Goal: Information Seeking & Learning: Learn about a topic

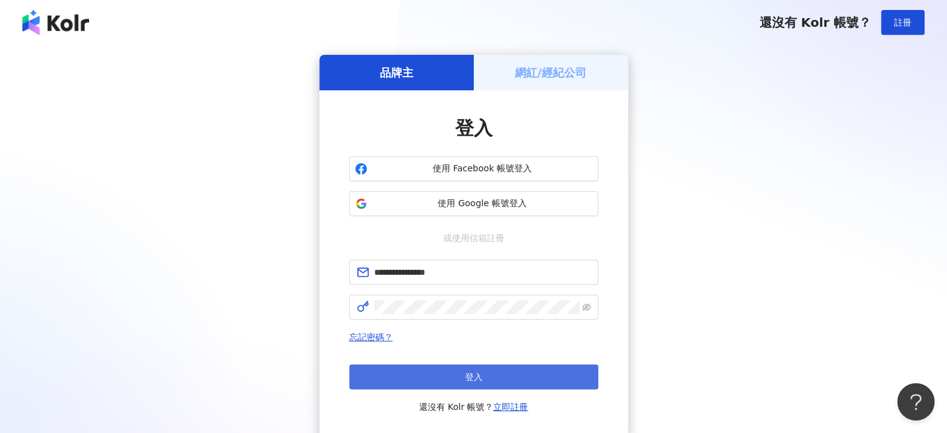
click at [422, 377] on button "登入" at bounding box center [473, 376] width 249 height 25
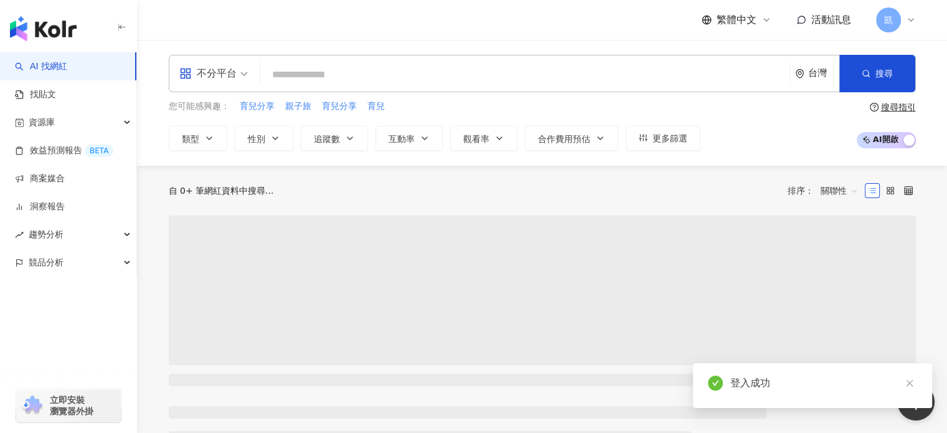
click at [421, 74] on input "search" at bounding box center [524, 75] width 519 height 24
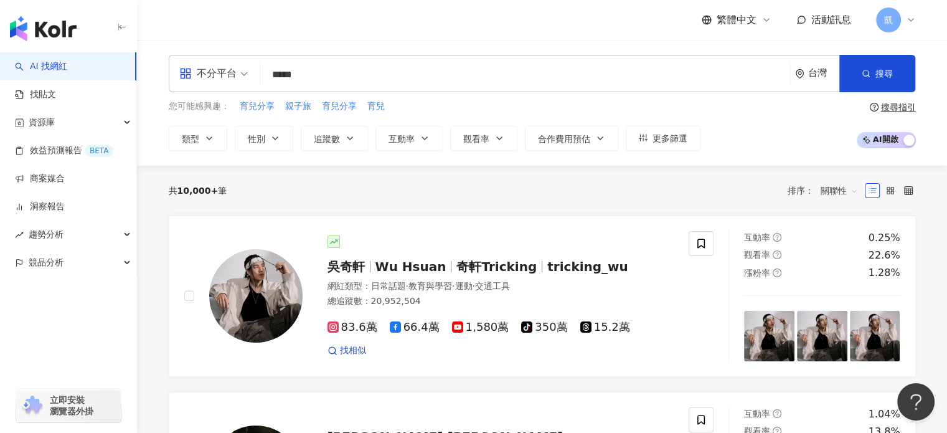
type input "*****"
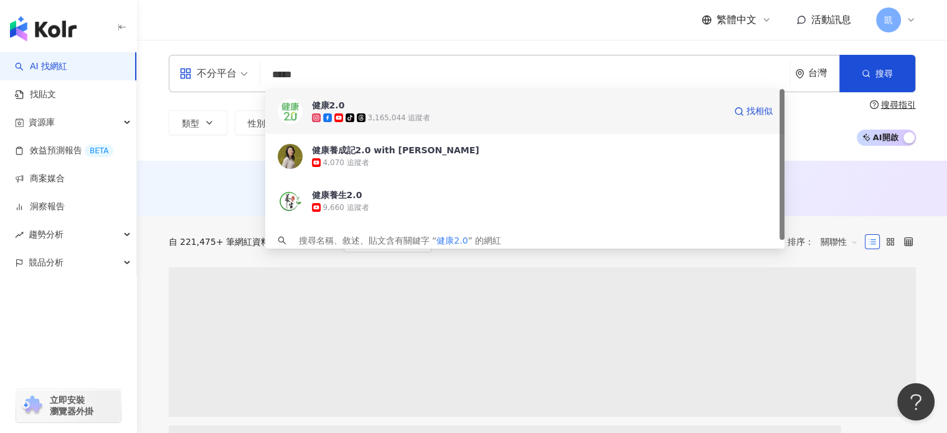
click at [386, 107] on span "健康2.0" at bounding box center [518, 105] width 413 height 12
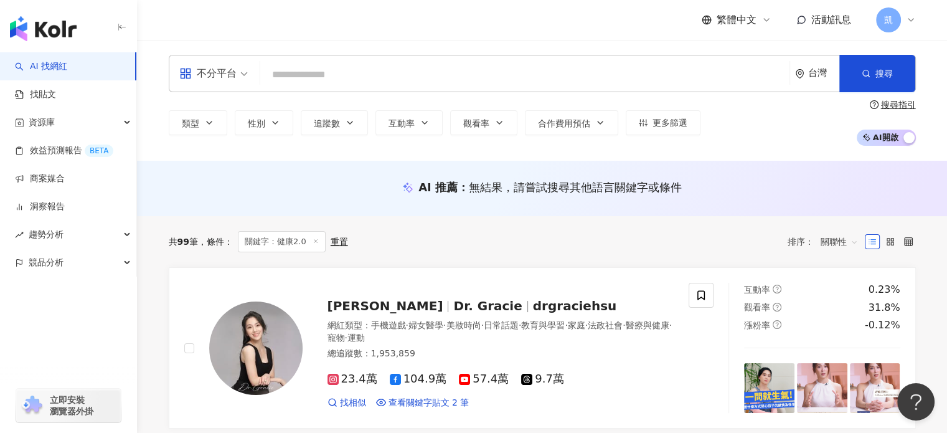
click at [283, 82] on input "search" at bounding box center [524, 75] width 519 height 24
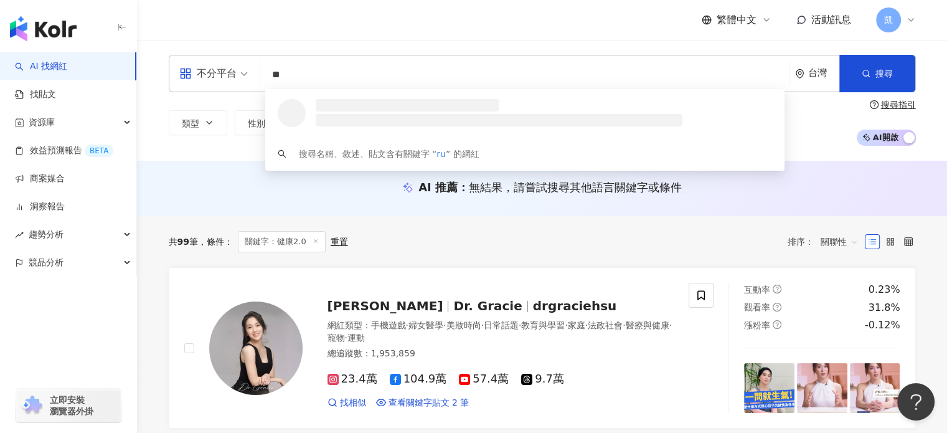
type input "*"
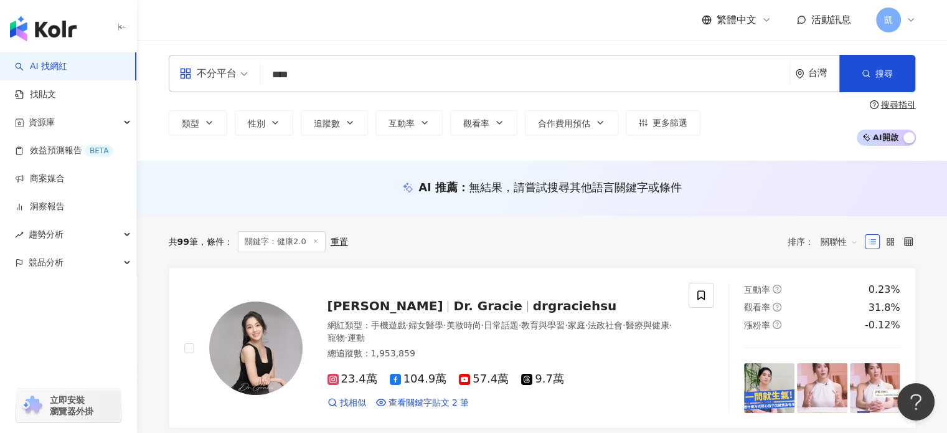
type input "*****"
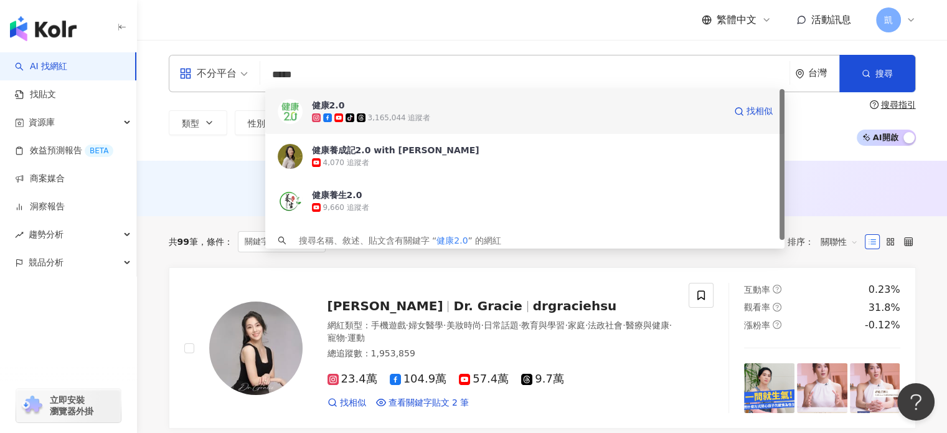
click at [369, 113] on div "3,165,044 追蹤者" at bounding box center [399, 118] width 63 height 11
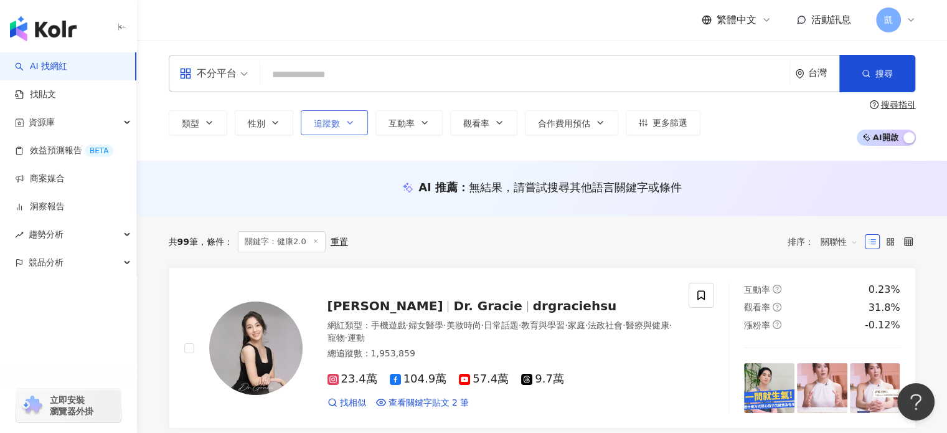
click at [356, 111] on button "追蹤數" at bounding box center [334, 122] width 67 height 25
click at [351, 71] on input "search" at bounding box center [524, 75] width 519 height 24
click at [396, 191] on div "AI 推薦 ： 無結果，請嘗試搜尋其他語言關鍵字或條件" at bounding box center [542, 187] width 747 height 16
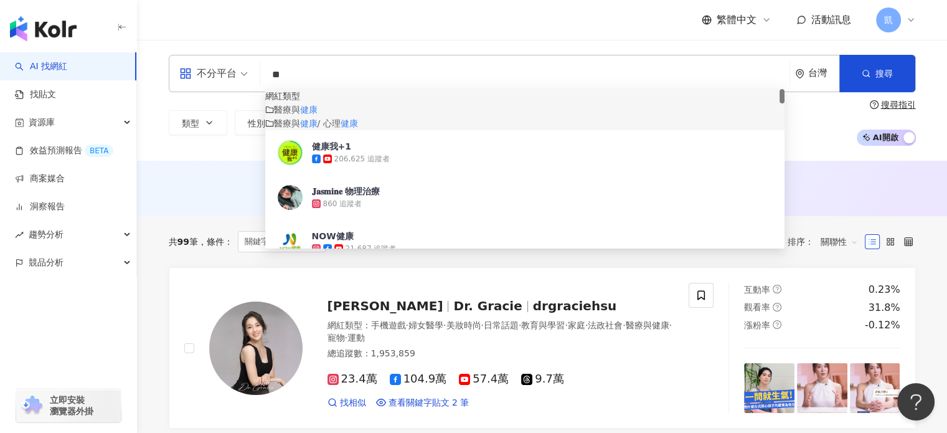
click at [311, 69] on input "**" at bounding box center [524, 75] width 519 height 24
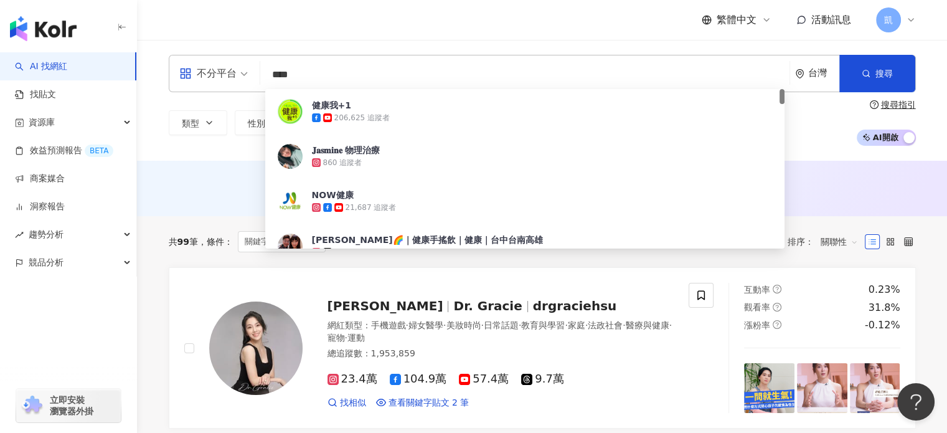
type input "*****"
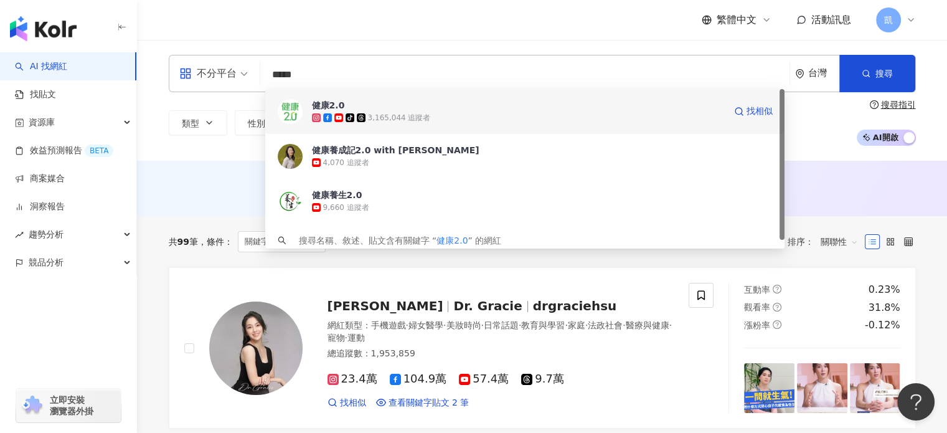
click at [356, 104] on span "健康2.0" at bounding box center [518, 105] width 413 height 12
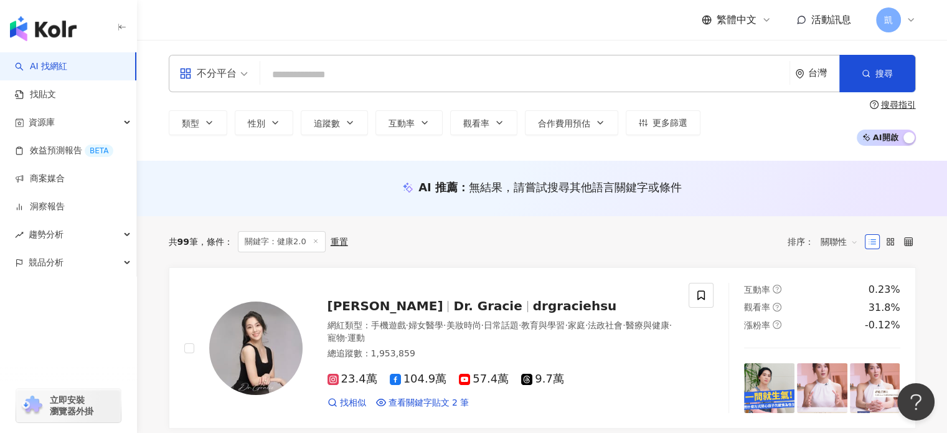
click at [364, 75] on input "search" at bounding box center [524, 75] width 519 height 24
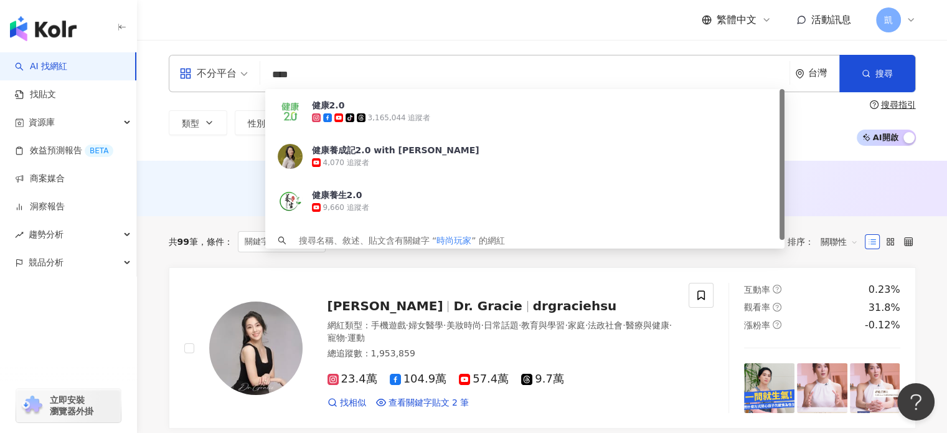
type input "****"
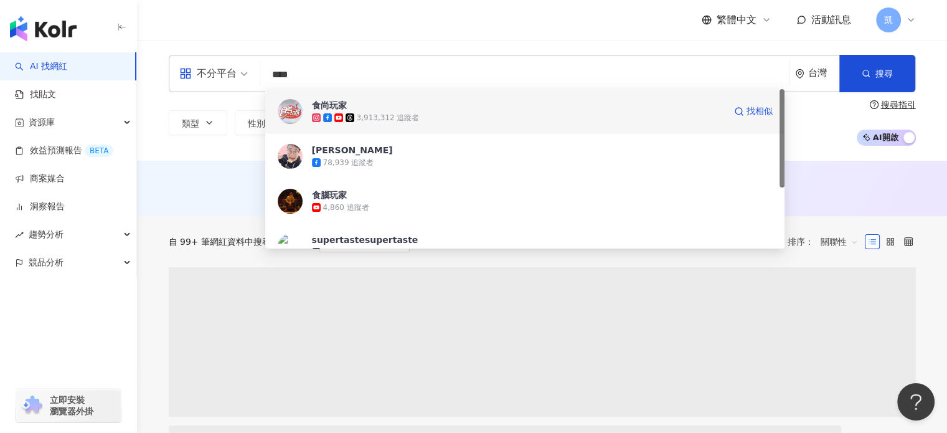
click at [432, 100] on span "食尚玩家" at bounding box center [518, 105] width 413 height 12
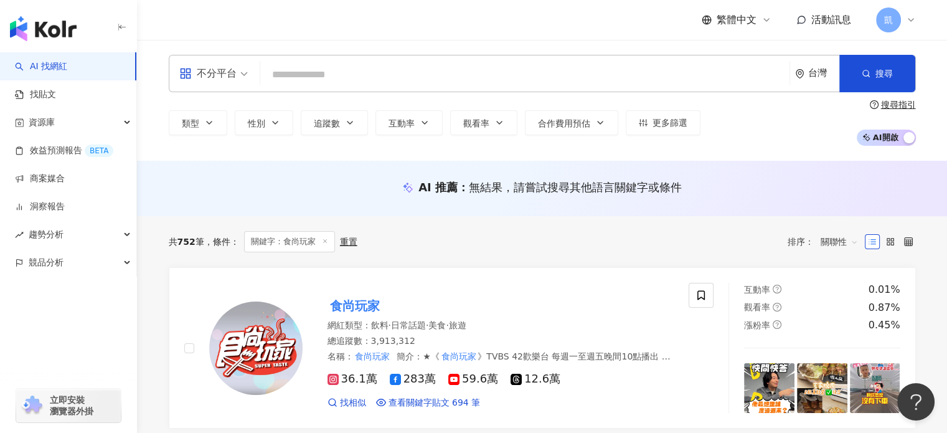
click at [351, 74] on input "search" at bounding box center [524, 75] width 519 height 24
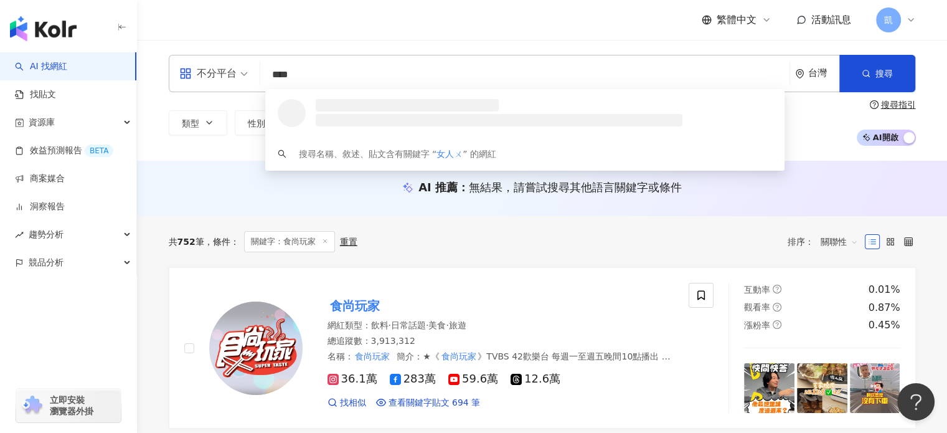
type input "***"
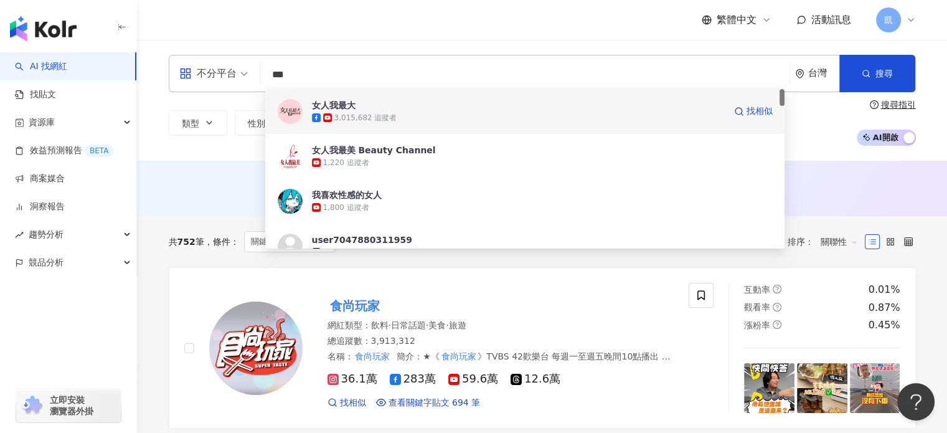
click at [381, 105] on span "女人我最大" at bounding box center [518, 105] width 413 height 12
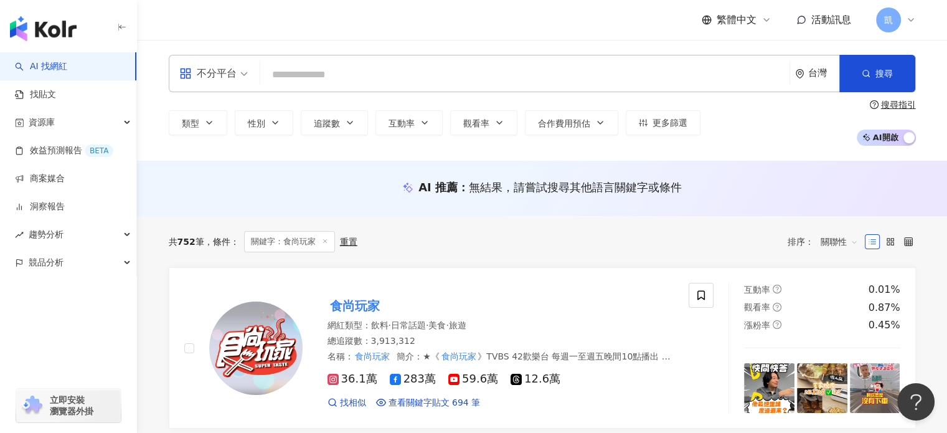
click at [346, 72] on input "search" at bounding box center [524, 75] width 519 height 24
click at [356, 106] on div "類型 性別 追蹤數 互動率 觀看率 合作費用預估 更多篩選 * - ******* 不限 小型 奈米網紅 (<1萬) 微型網紅 (1萬-3萬) 小型網紅 (3…" at bounding box center [542, 123] width 747 height 46
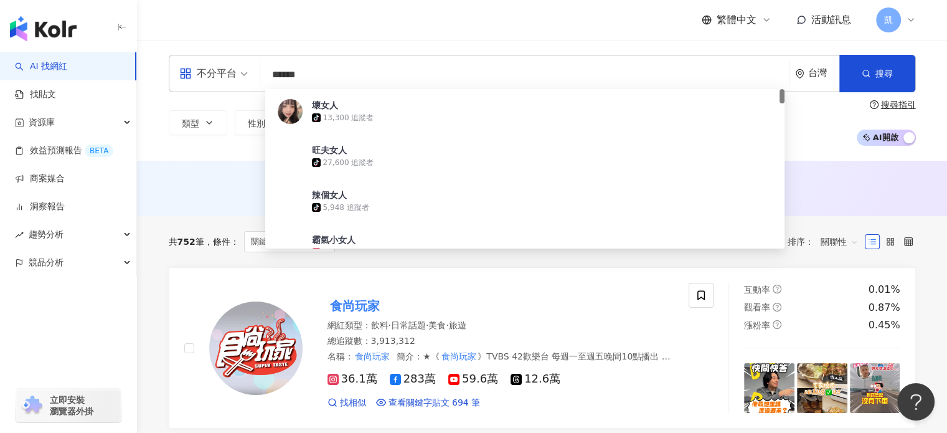
type input "*****"
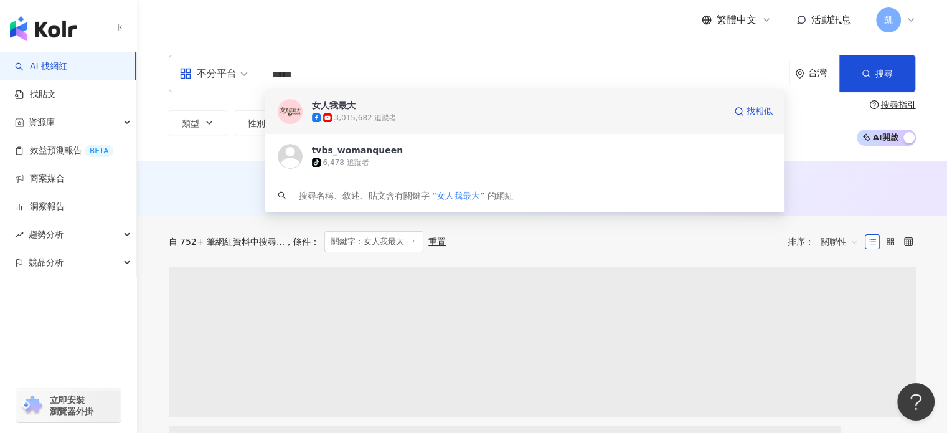
click at [357, 110] on span "女人我最大" at bounding box center [518, 105] width 413 height 12
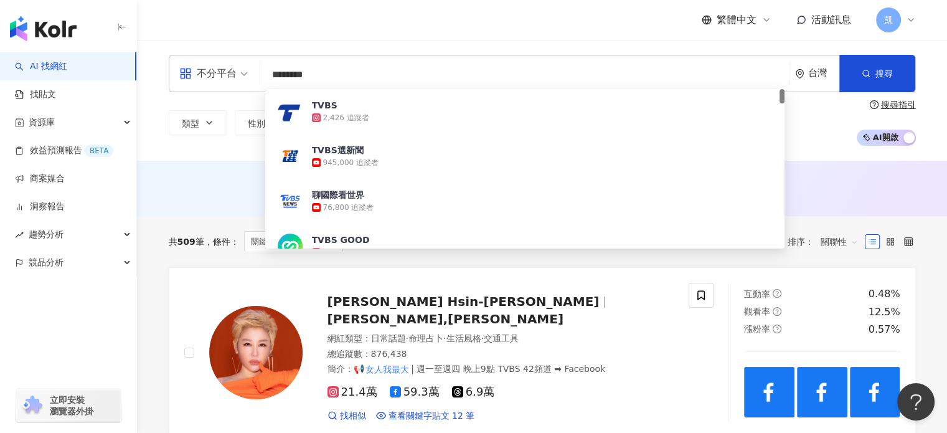
type input "*******"
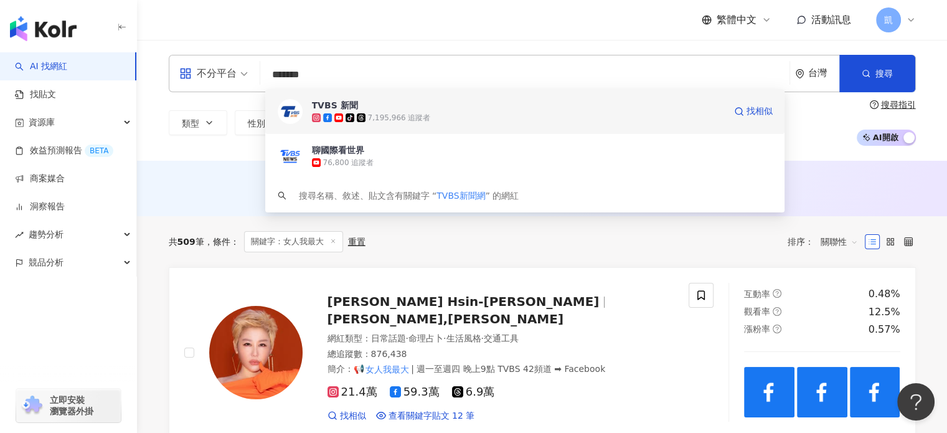
click at [392, 113] on div "7,195,966 追蹤者" at bounding box center [399, 118] width 63 height 11
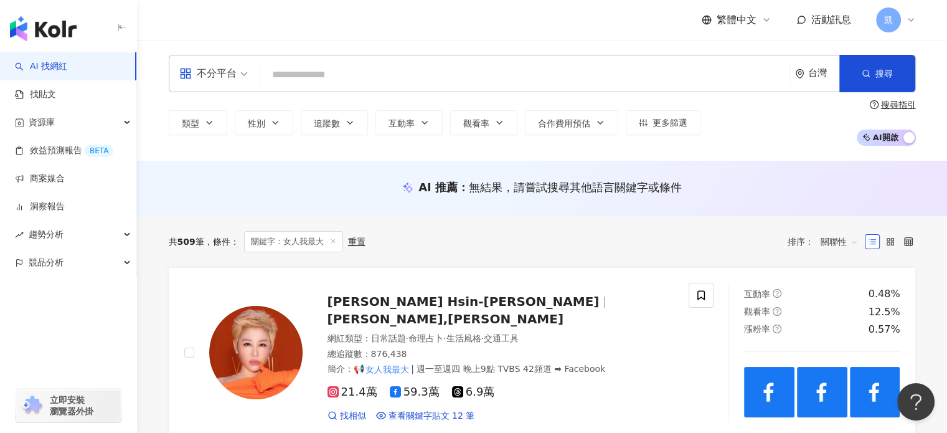
click at [355, 70] on input "search" at bounding box center [524, 75] width 519 height 24
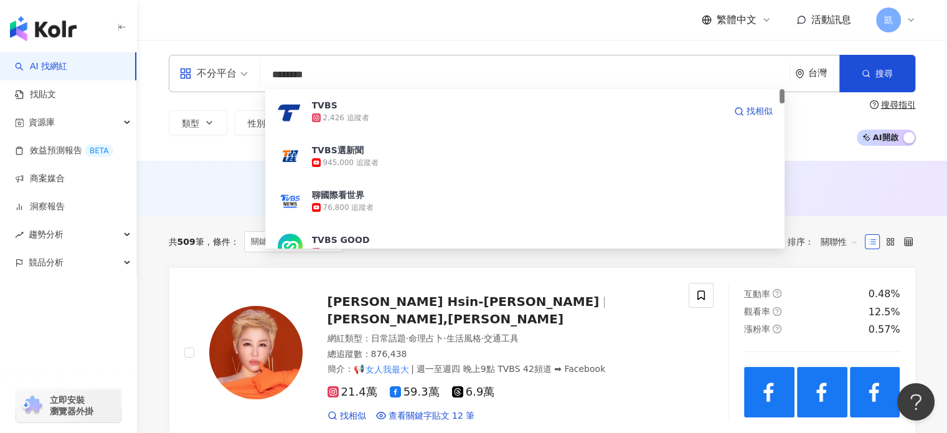
type input "*******"
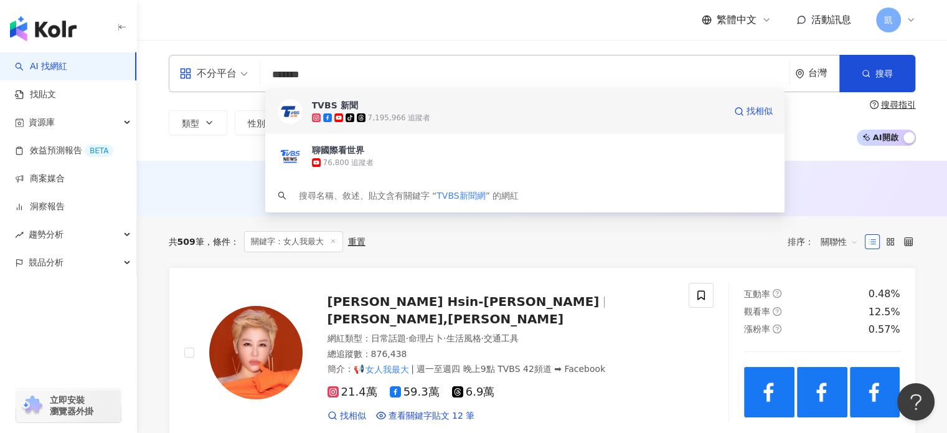
click at [360, 108] on span "TVBS 新聞" at bounding box center [518, 105] width 413 height 12
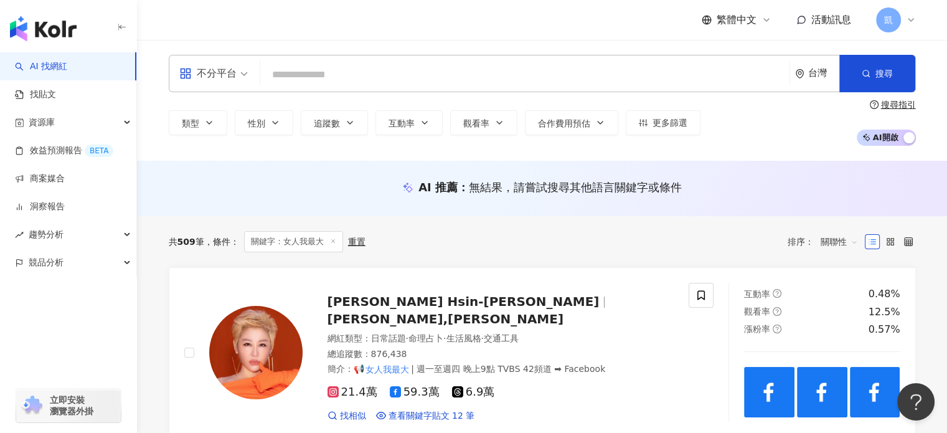
click at [349, 65] on input "search" at bounding box center [524, 75] width 519 height 24
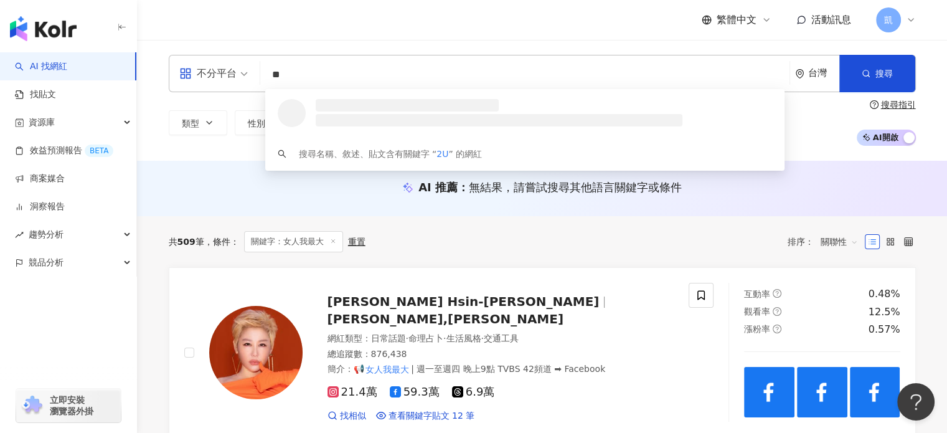
type input "*"
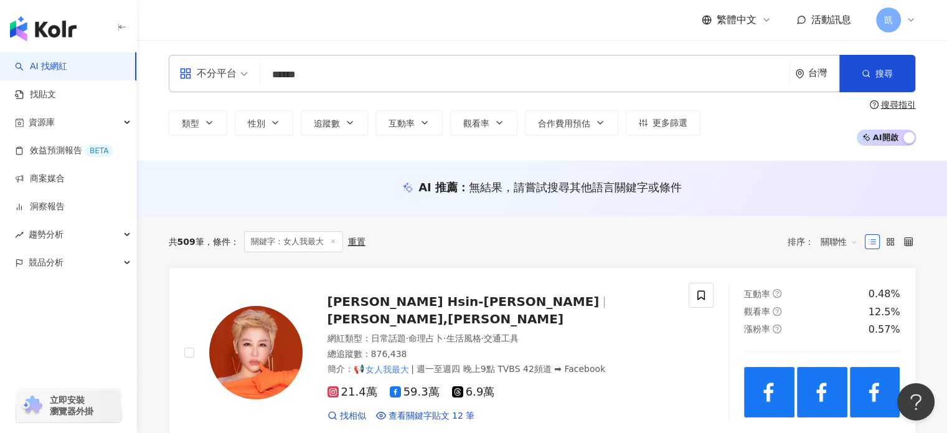
type input "****"
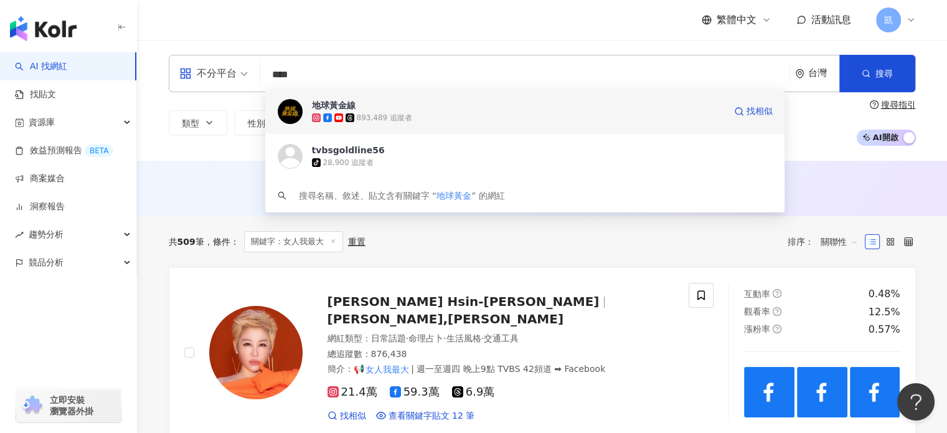
click at [354, 110] on div "地球黃金線" at bounding box center [334, 105] width 44 height 12
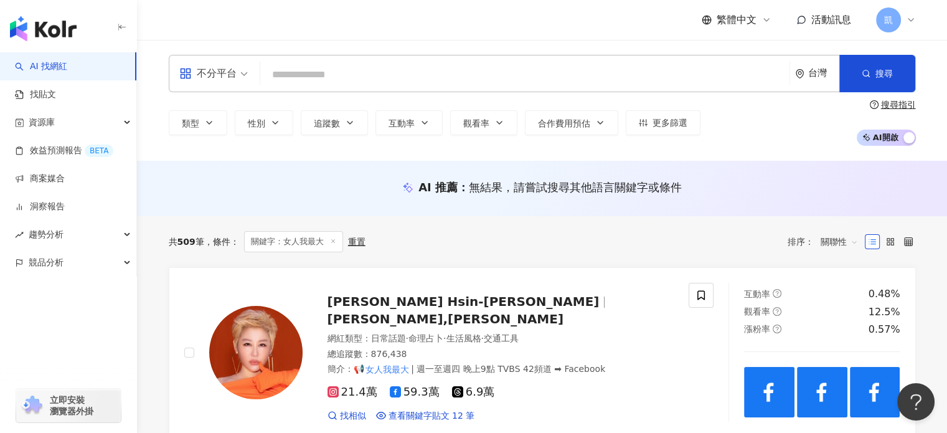
click at [368, 73] on input "search" at bounding box center [524, 75] width 519 height 24
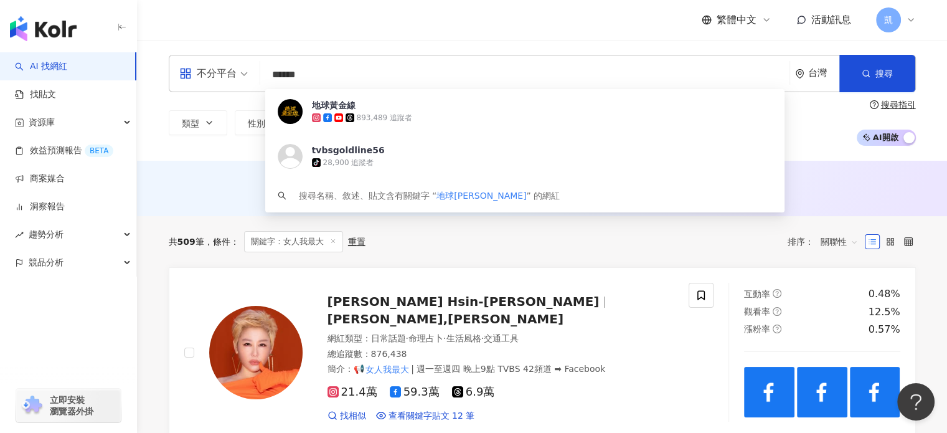
type input "****"
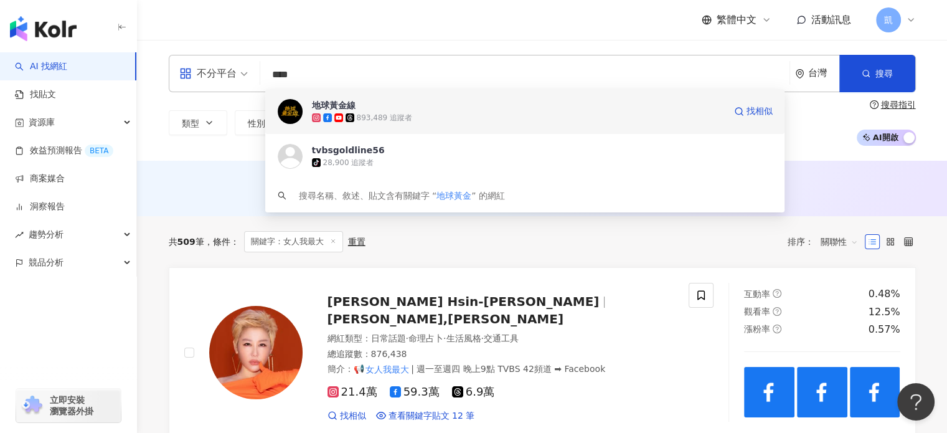
click at [400, 120] on div "893,489 追蹤者" at bounding box center [384, 118] width 55 height 11
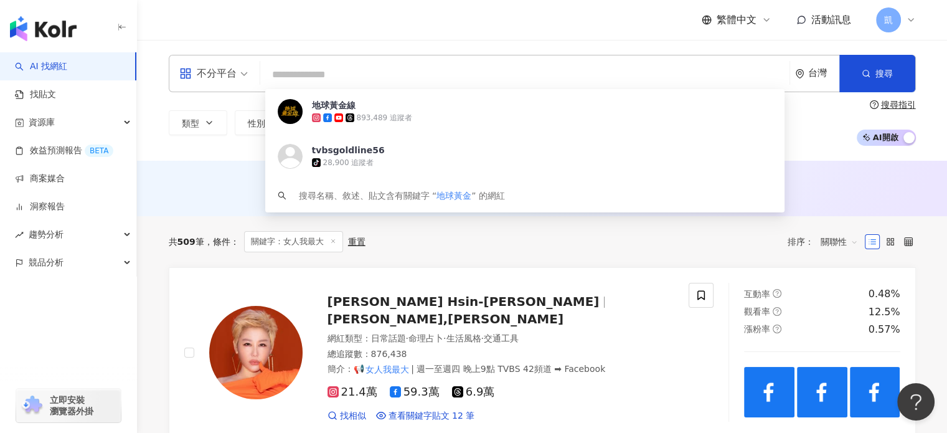
click at [314, 67] on input "search" at bounding box center [524, 75] width 519 height 24
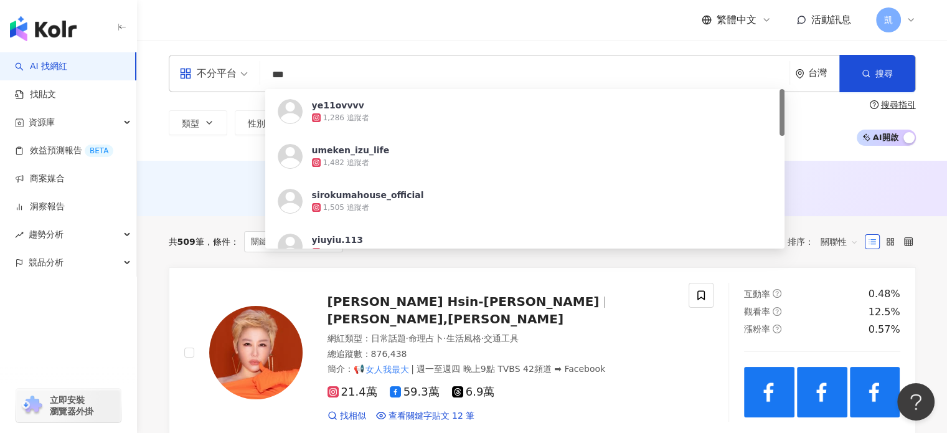
type input "***"
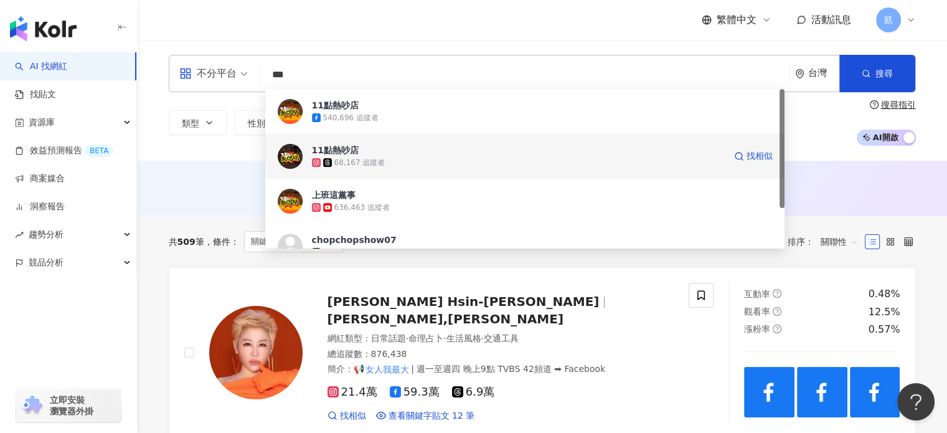
click at [377, 158] on div "68,167 追蹤者" at bounding box center [359, 163] width 51 height 11
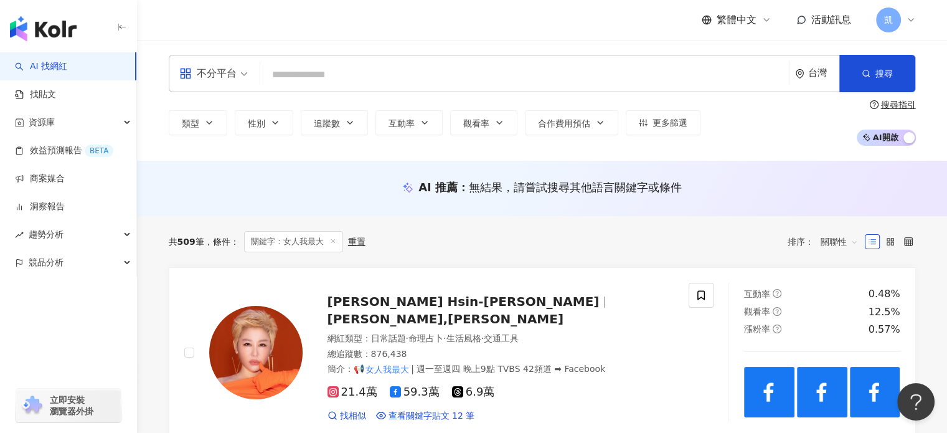
click at [361, 64] on input "search" at bounding box center [524, 75] width 519 height 24
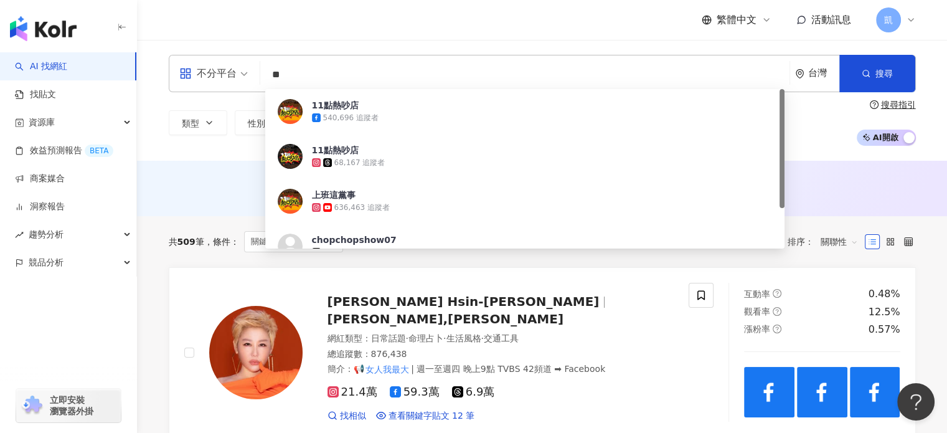
type input "**"
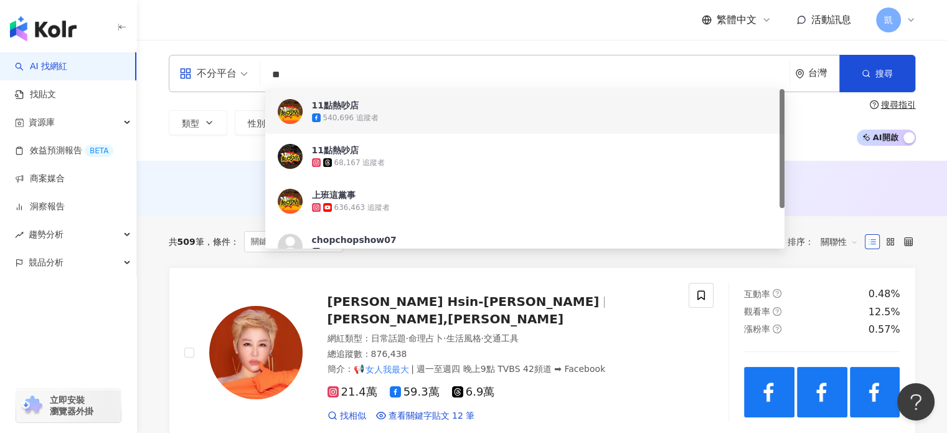
click at [369, 116] on div "540,696 追蹤者" at bounding box center [350, 118] width 55 height 11
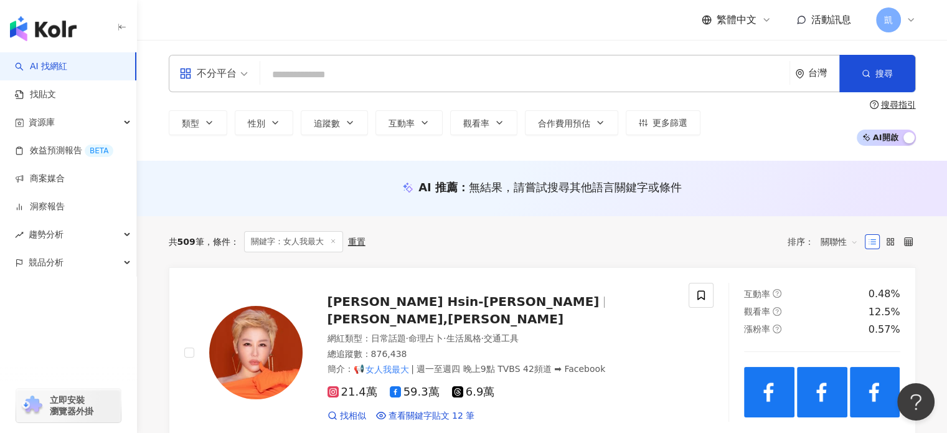
click at [316, 72] on input "search" at bounding box center [524, 75] width 519 height 24
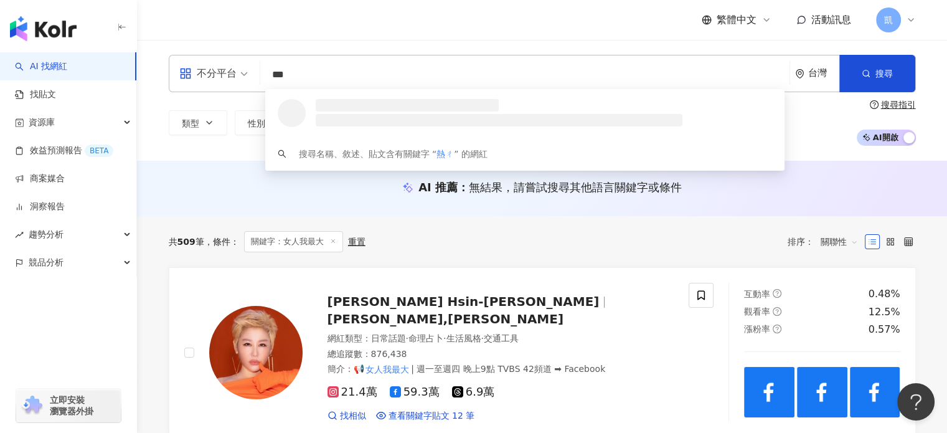
type input "**"
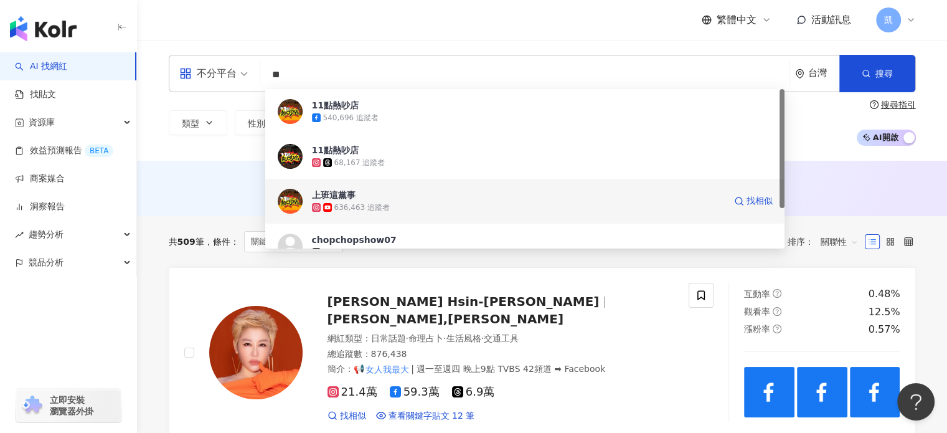
click at [361, 192] on span "上班這黨事" at bounding box center [518, 195] width 413 height 12
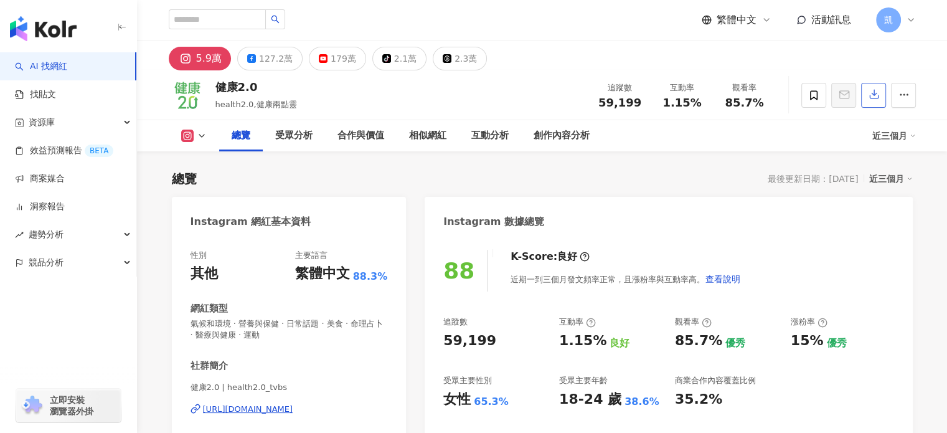
click at [879, 97] on icon "button" at bounding box center [874, 93] width 11 height 11
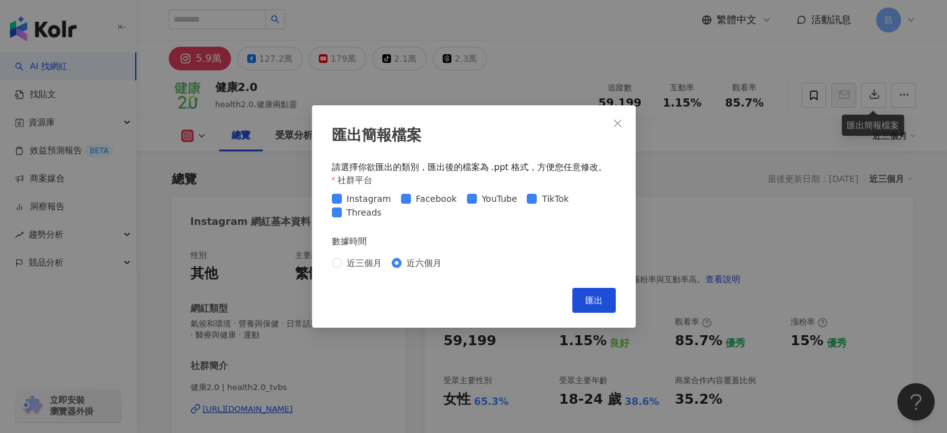
click at [590, 303] on span "匯出" at bounding box center [593, 300] width 17 height 10
click at [605, 301] on button "匯出" at bounding box center [594, 300] width 44 height 25
click at [618, 122] on icon "close" at bounding box center [617, 122] width 7 height 7
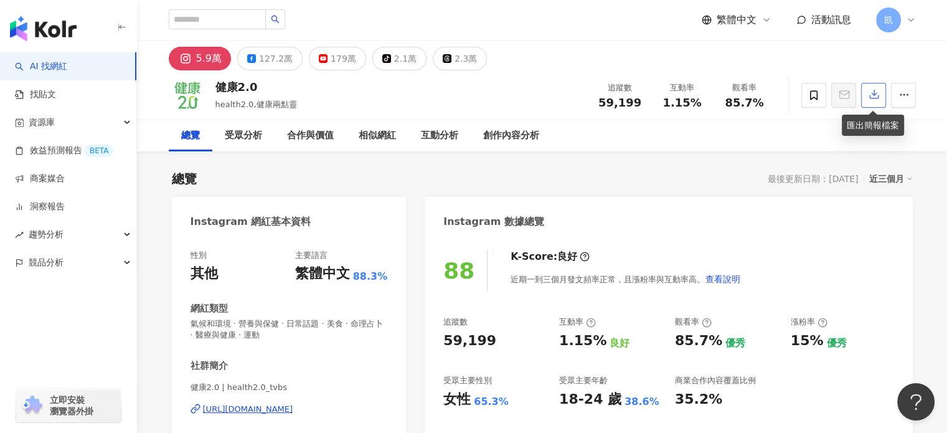
click at [874, 91] on icon "button" at bounding box center [874, 93] width 11 height 11
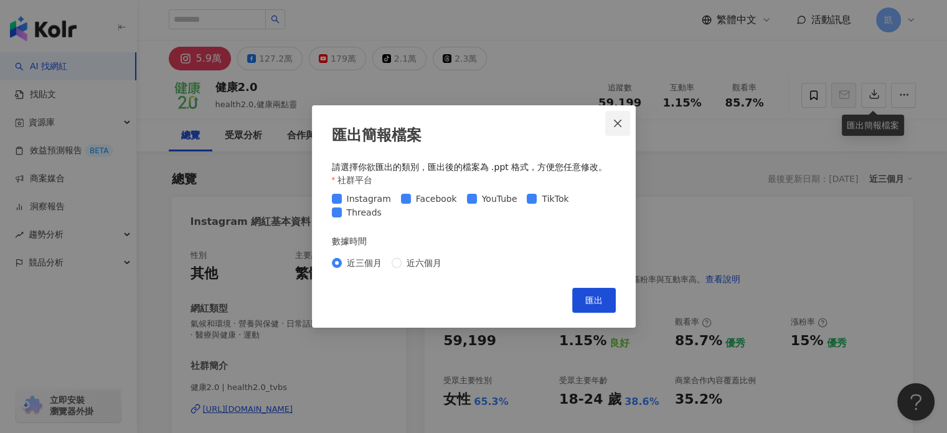
click at [622, 119] on icon "close" at bounding box center [618, 123] width 10 height 10
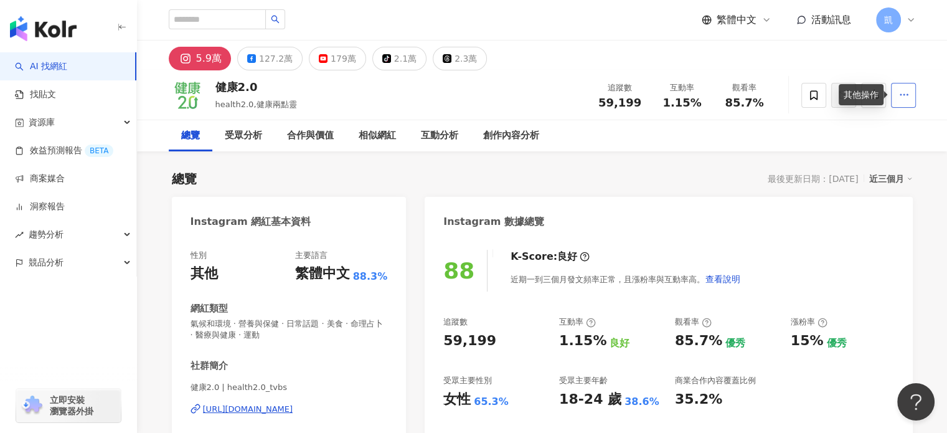
click at [906, 99] on icon "button" at bounding box center [904, 94] width 11 height 11
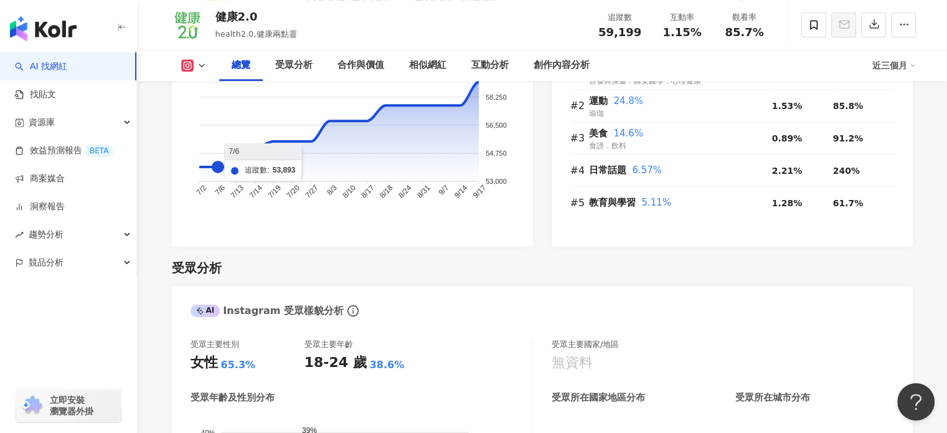
scroll to position [737, 0]
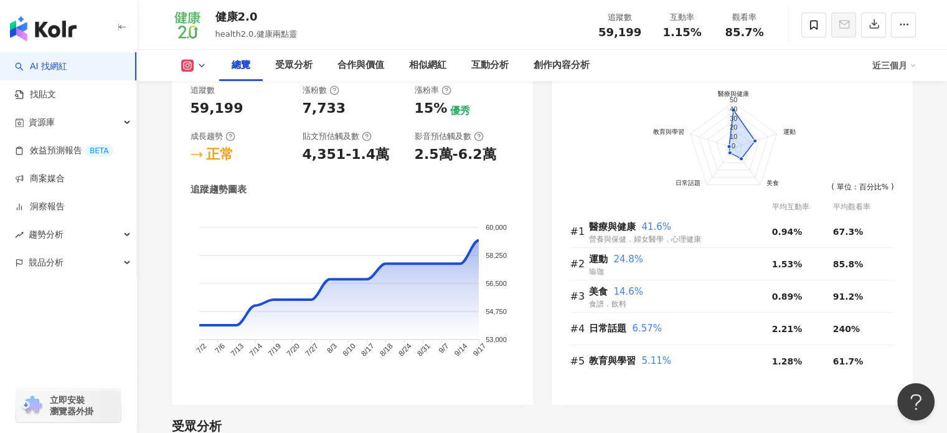
click at [202, 67] on polyline at bounding box center [201, 65] width 5 height 2
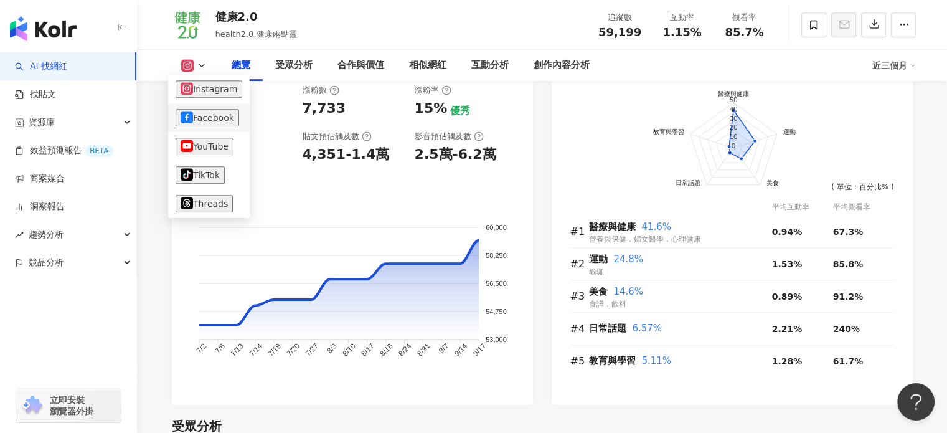
click at [196, 116] on button "Facebook" at bounding box center [208, 117] width 64 height 17
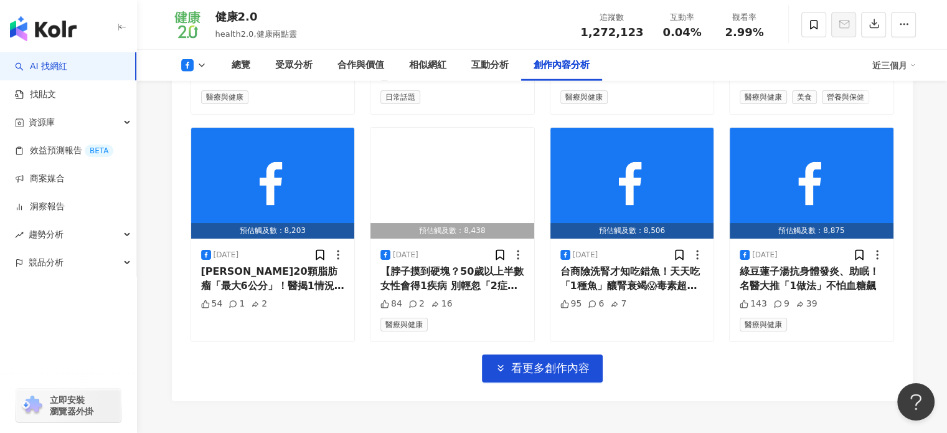
scroll to position [3478, 0]
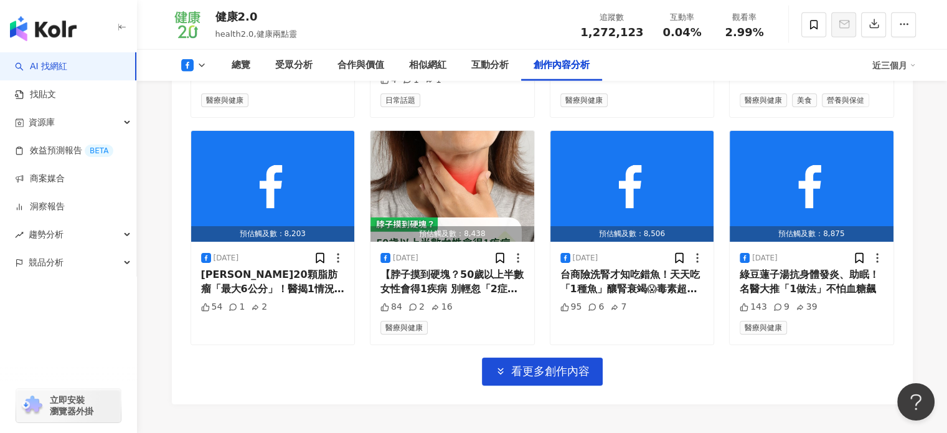
click at [197, 60] on icon at bounding box center [202, 65] width 10 height 10
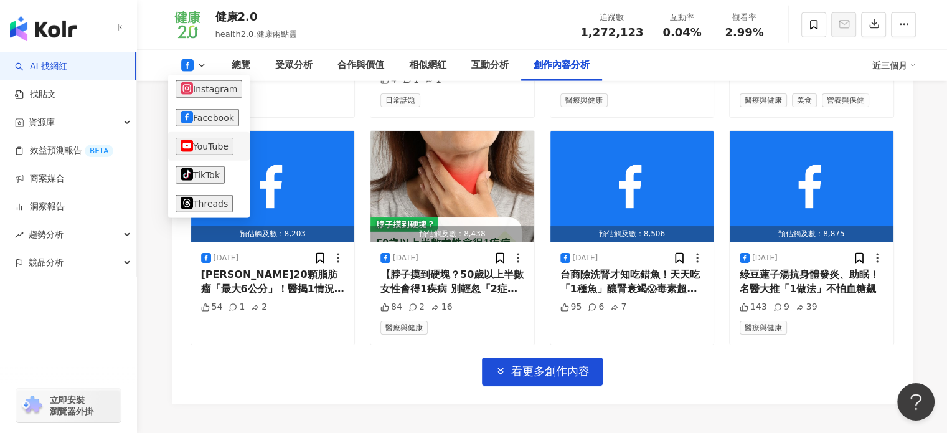
click at [196, 146] on button "YouTube" at bounding box center [205, 146] width 58 height 17
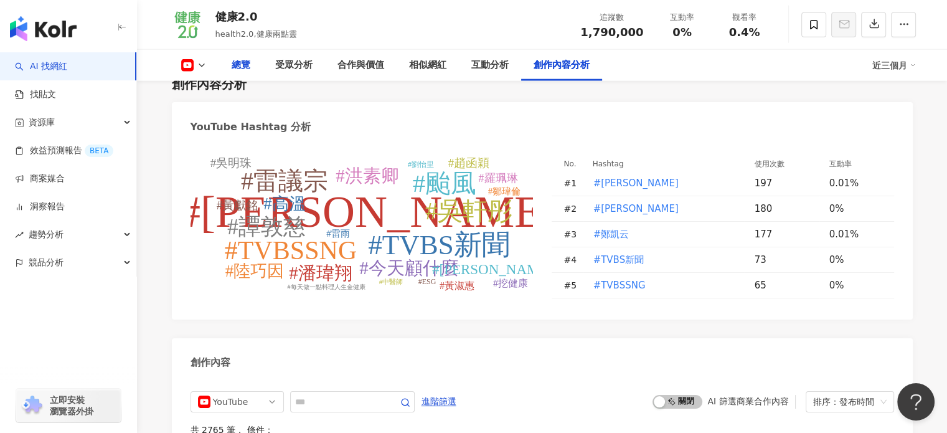
scroll to position [2833, 0]
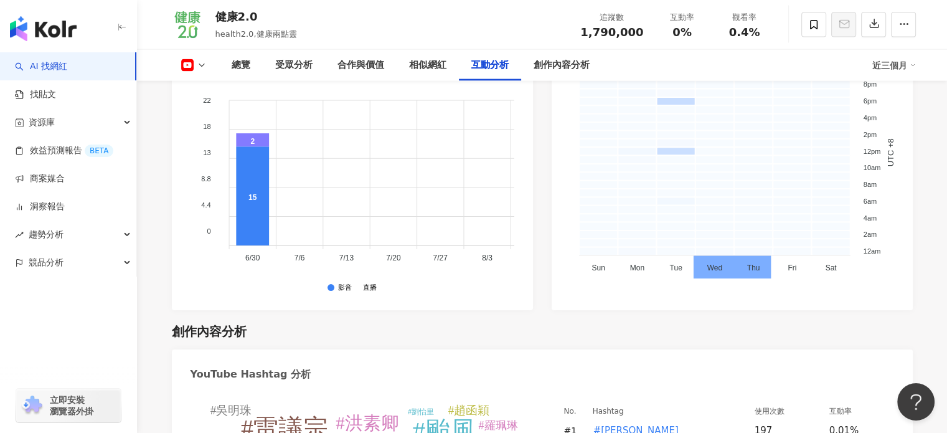
click at [189, 64] on rect at bounding box center [187, 65] width 11 height 7
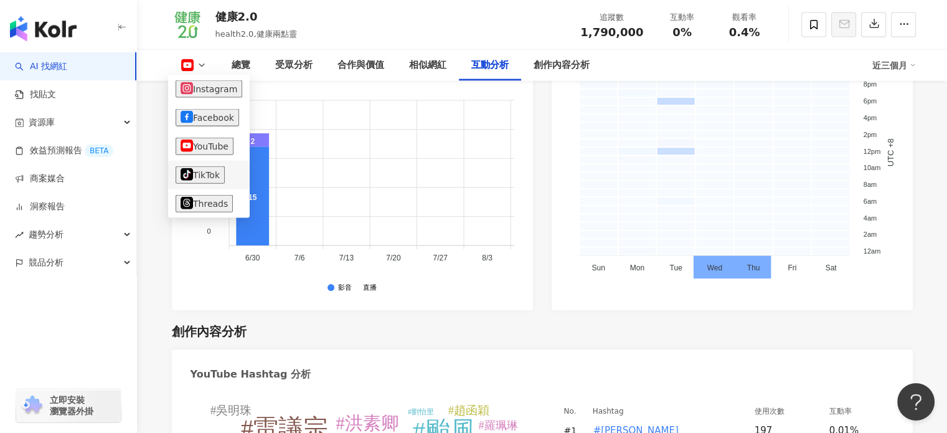
click at [199, 174] on button "tiktok-icon TikTok" at bounding box center [200, 174] width 49 height 17
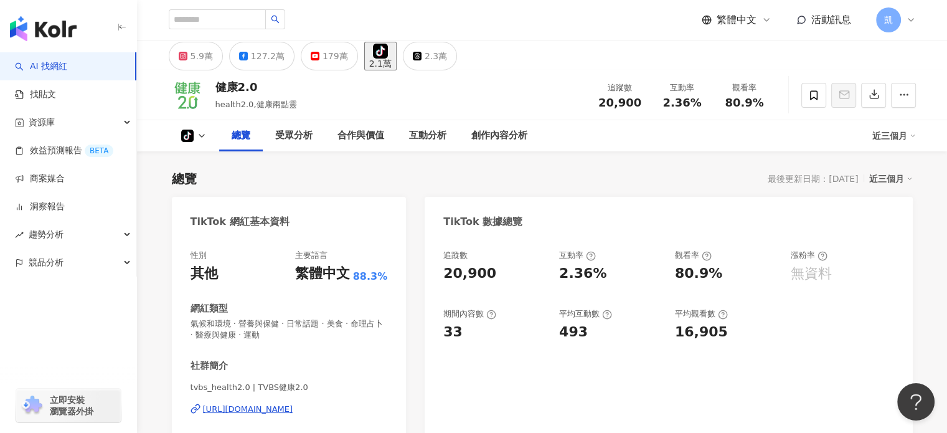
click at [232, 131] on div "總覽" at bounding box center [241, 135] width 19 height 15
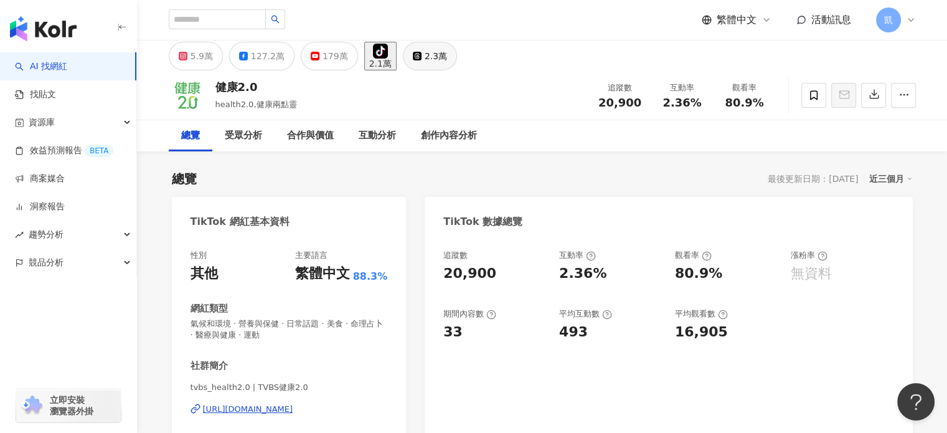
click at [447, 61] on div "2.3萬" at bounding box center [436, 55] width 22 height 17
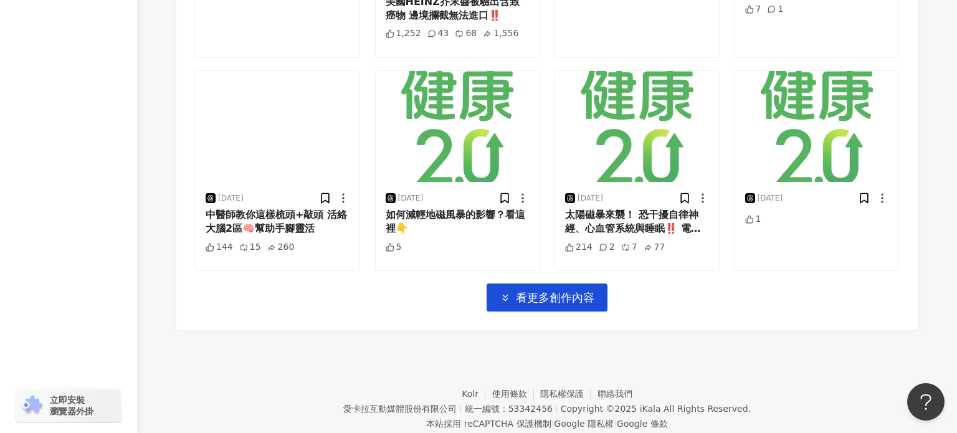
scroll to position [2456, 0]
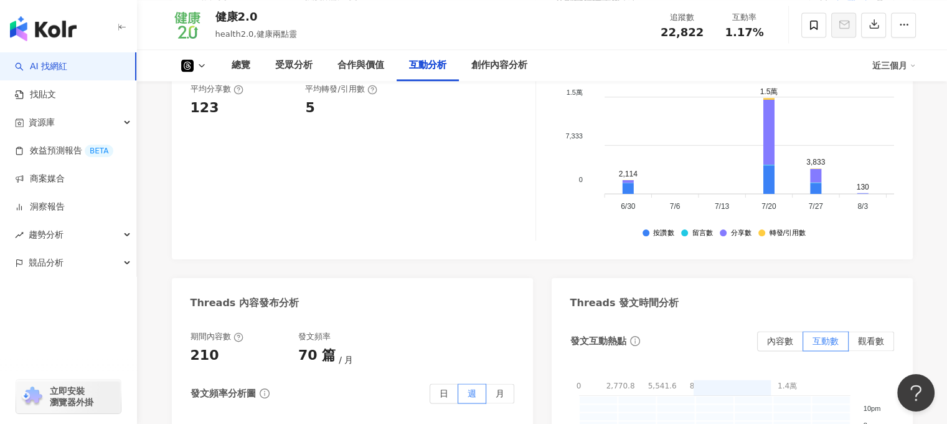
scroll to position [1834, 0]
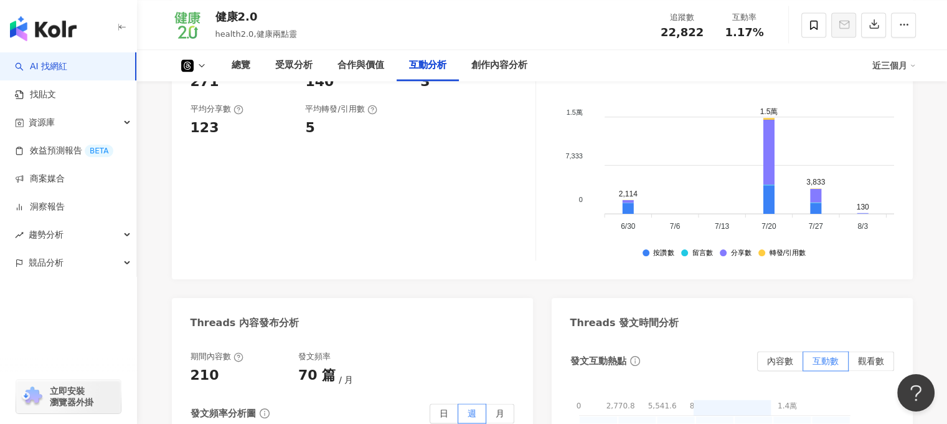
click at [887, 69] on div "近三個月" at bounding box center [895, 65] width 44 height 20
click at [891, 122] on link "近六個月" at bounding box center [904, 118] width 35 height 10
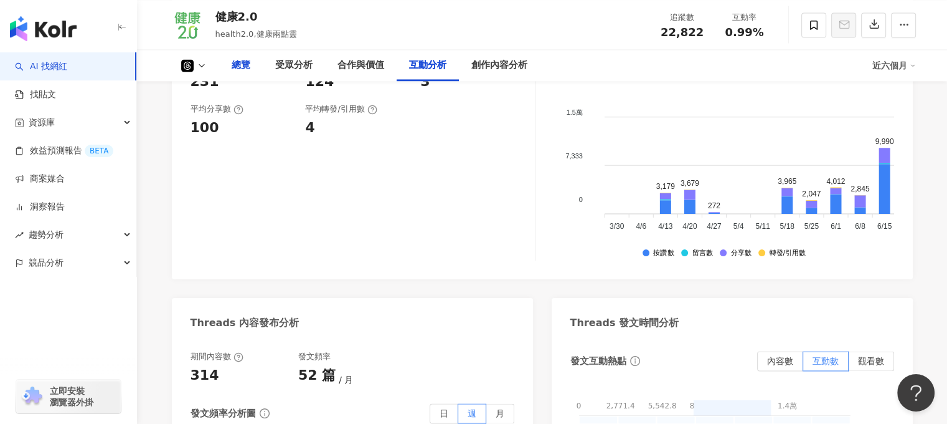
click at [240, 72] on div "總覽" at bounding box center [241, 65] width 19 height 15
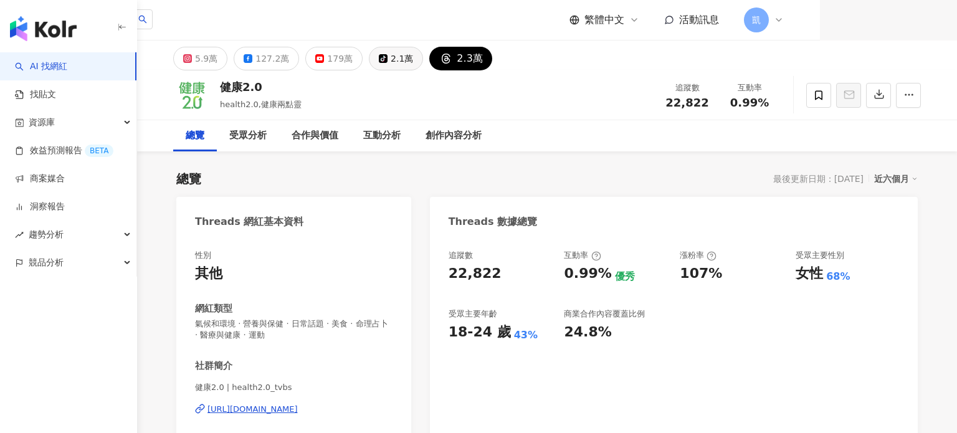
click at [379, 57] on icon at bounding box center [383, 58] width 9 height 9
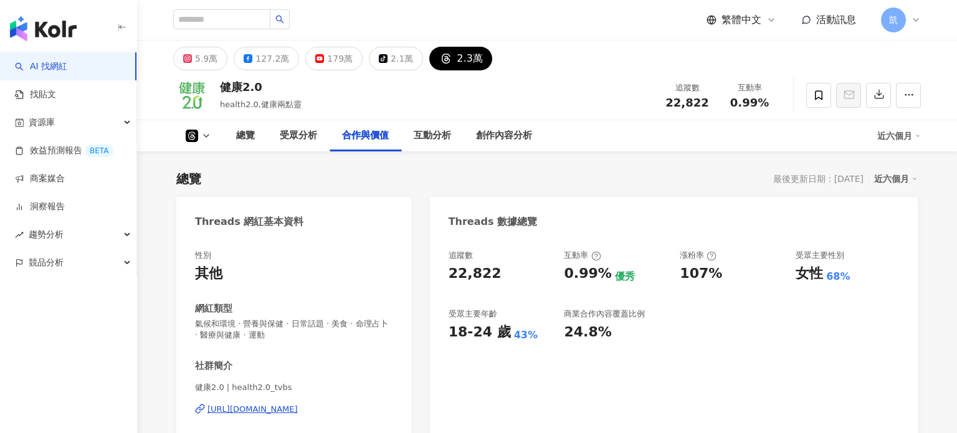
scroll to position [1535, 0]
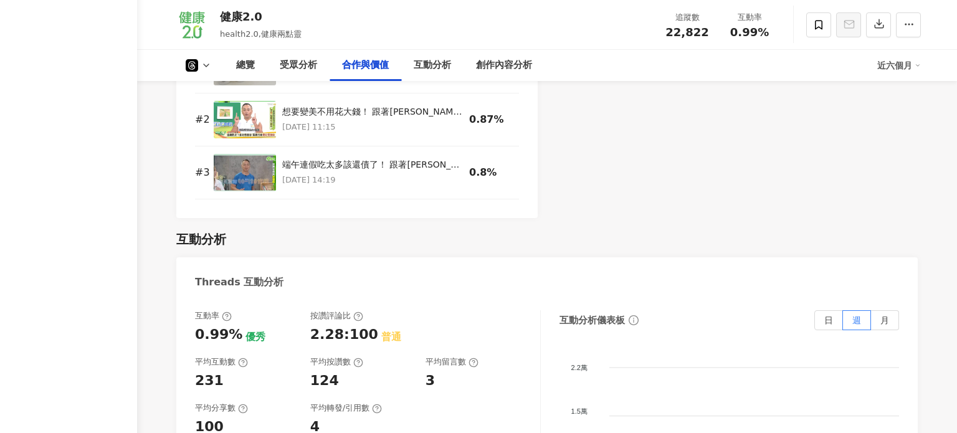
click at [204, 67] on icon at bounding box center [206, 65] width 10 height 10
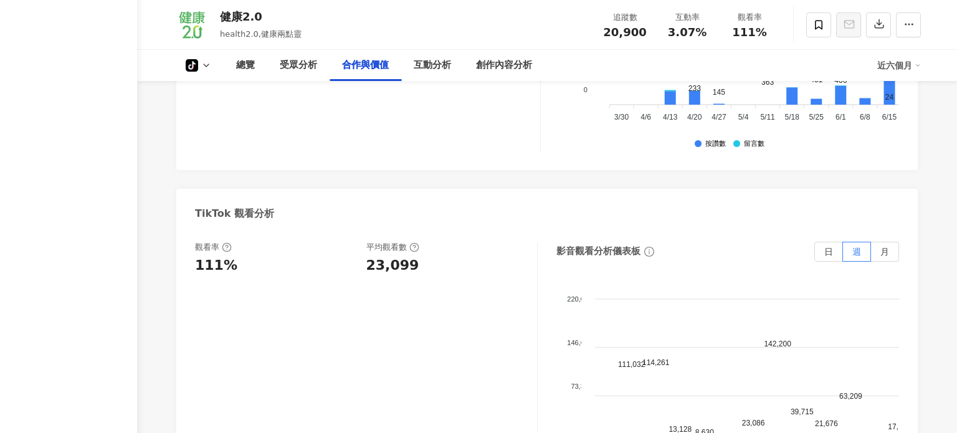
click at [201, 64] on icon at bounding box center [206, 65] width 10 height 10
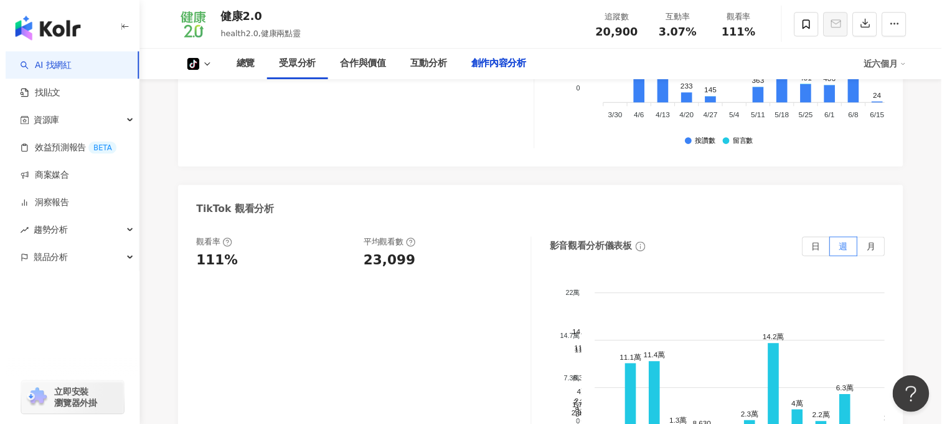
scroll to position [2456, 0]
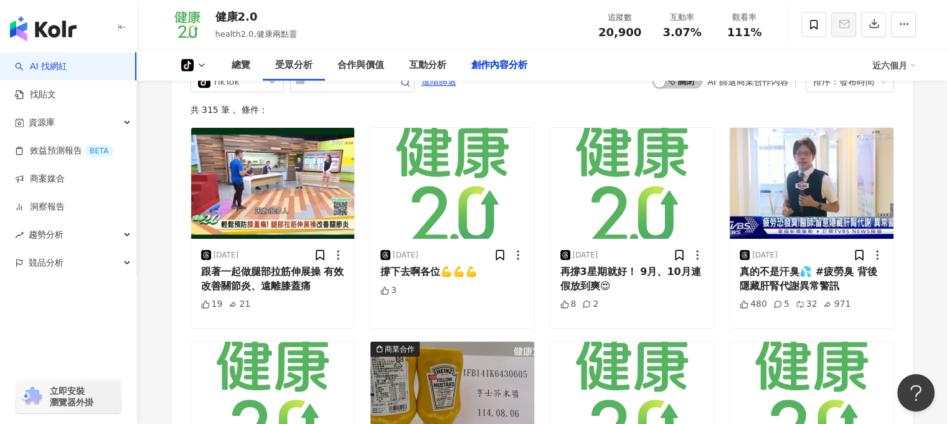
click at [202, 64] on icon at bounding box center [202, 65] width 10 height 10
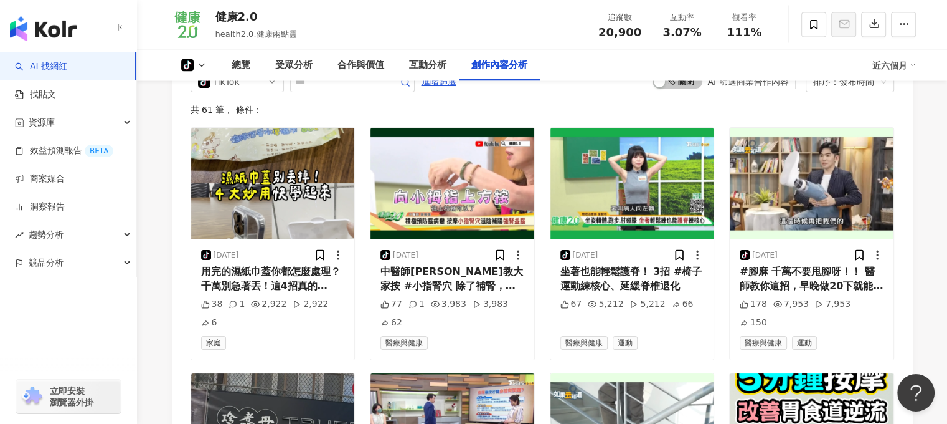
drag, startPoint x: 204, startPoint y: 64, endPoint x: 498, endPoint y: 213, distance: 330.3
click at [204, 64] on icon at bounding box center [202, 65] width 10 height 10
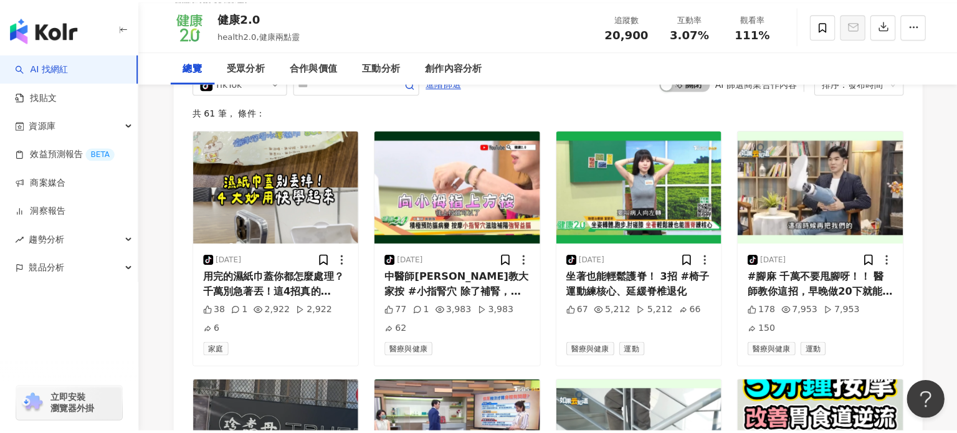
scroll to position [0, 0]
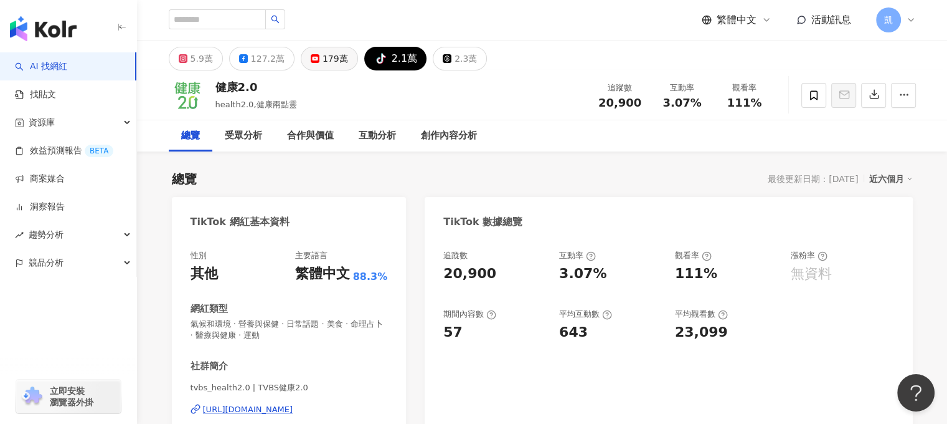
click at [315, 56] on icon at bounding box center [315, 58] width 9 height 9
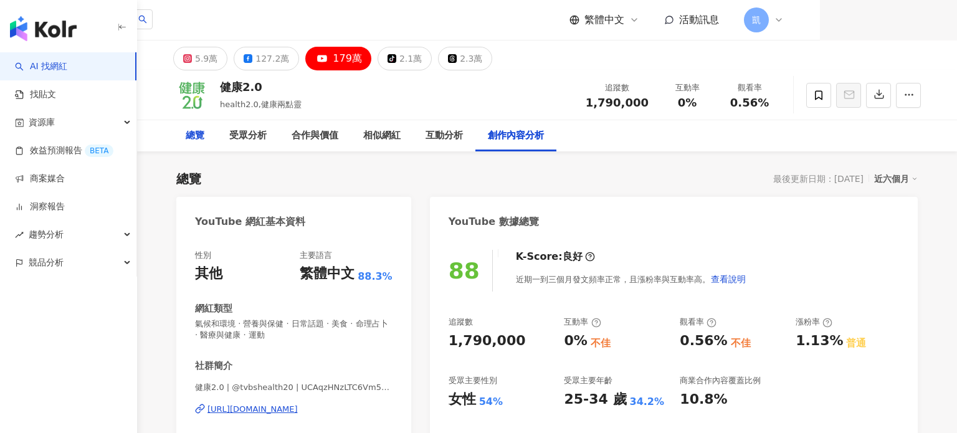
click at [192, 128] on div "總覽" at bounding box center [195, 135] width 19 height 15
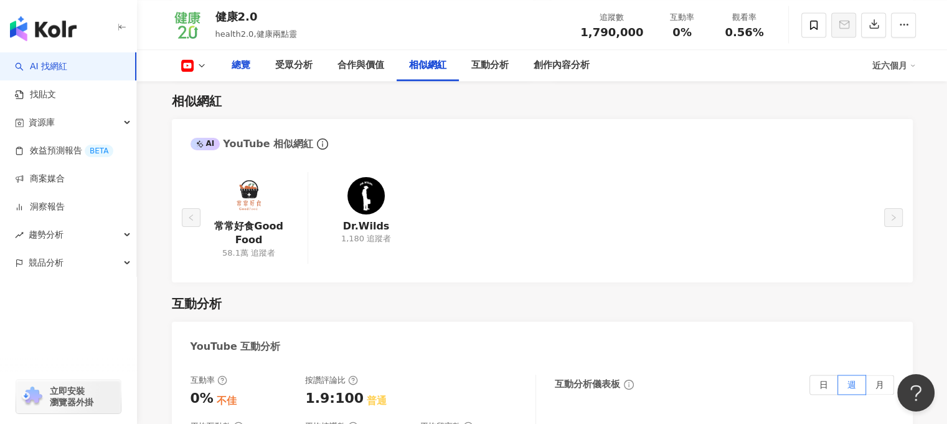
scroll to position [1141, 0]
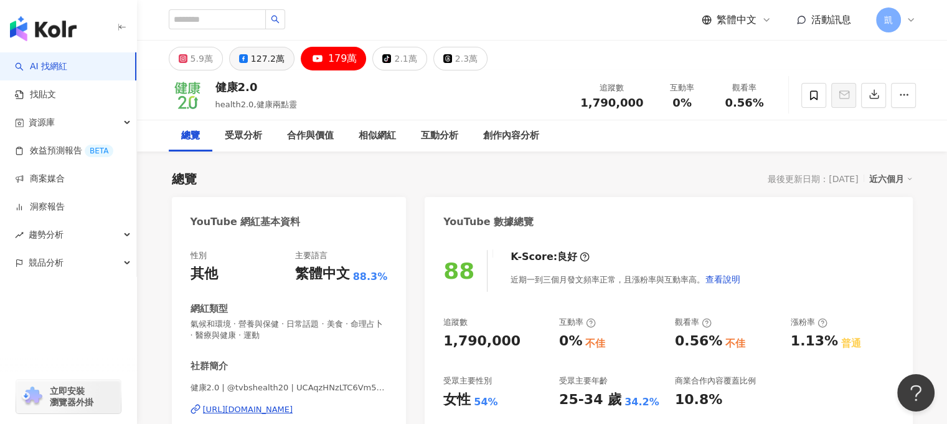
click at [250, 59] on button "127.2萬" at bounding box center [261, 59] width 65 height 24
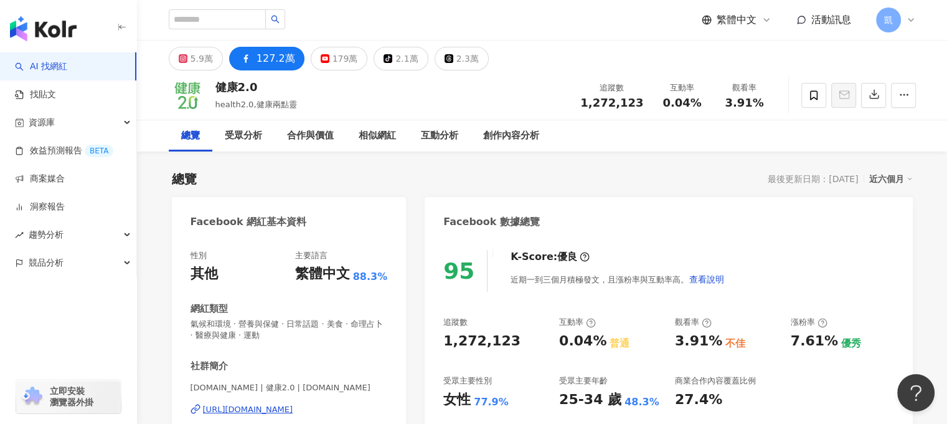
click at [902, 184] on div "近六個月" at bounding box center [891, 179] width 44 height 16
click at [892, 178] on div "近六個月" at bounding box center [891, 179] width 44 height 16
click at [894, 178] on div "近六個月" at bounding box center [891, 179] width 44 height 16
click at [899, 201] on div "Facebook 數據總覽" at bounding box center [669, 217] width 488 height 40
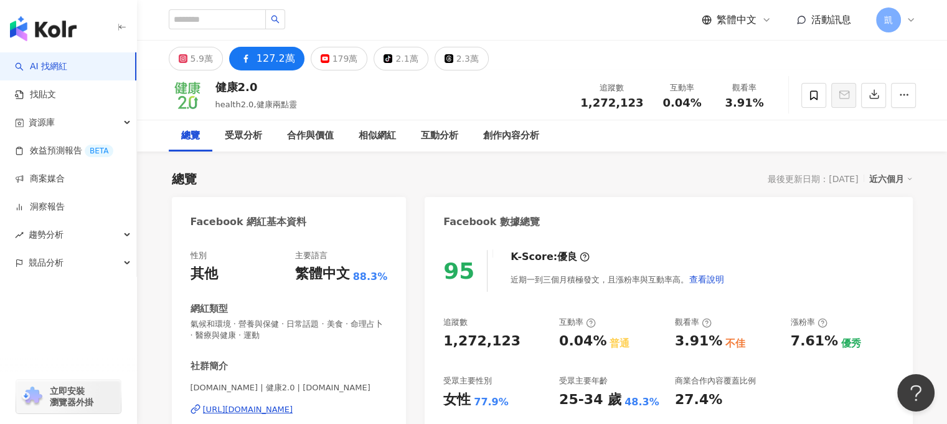
click at [470, 173] on div "總覽 最後更新日期：2025/9/18 近六個月" at bounding box center [542, 178] width 741 height 17
click at [902, 174] on div "近六個月" at bounding box center [891, 179] width 44 height 16
click at [907, 203] on link "近三個月" at bounding box center [901, 204] width 35 height 14
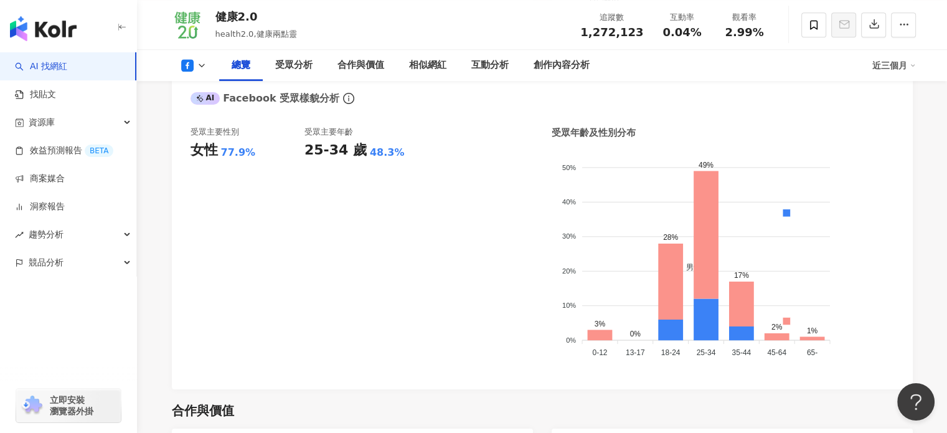
scroll to position [551, 0]
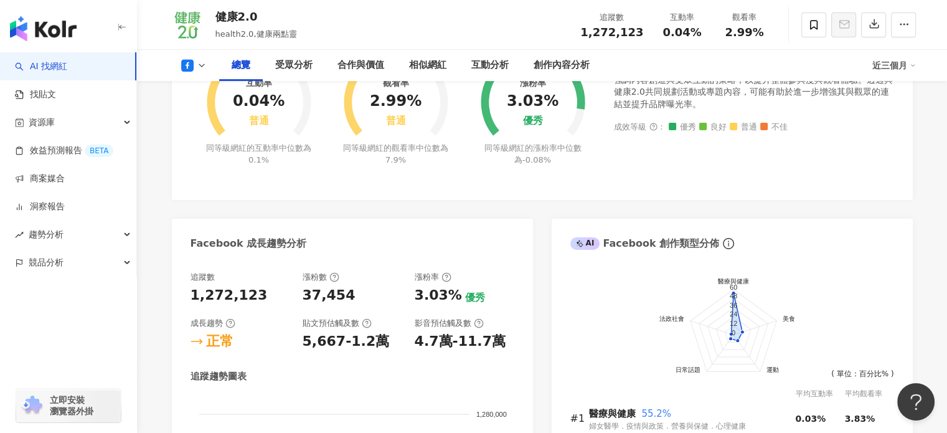
click at [880, 67] on div "近三個月" at bounding box center [895, 65] width 44 height 20
click at [889, 119] on link "近六個月" at bounding box center [899, 118] width 35 height 10
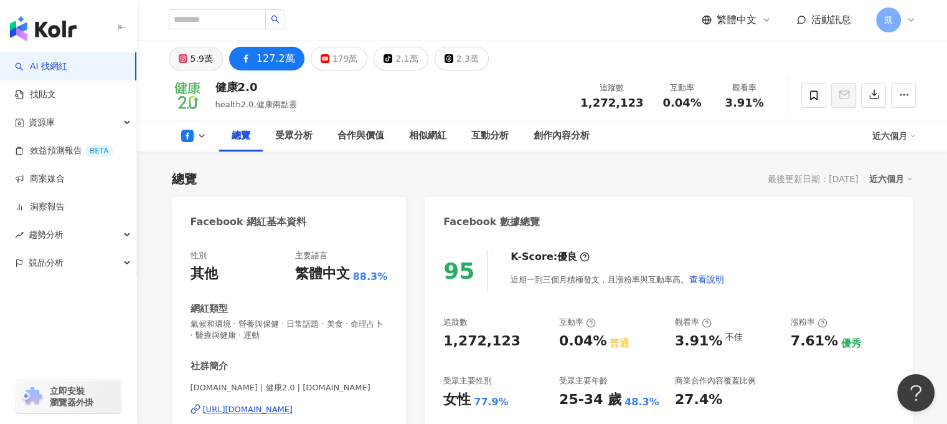
click at [192, 62] on button "5.9萬" at bounding box center [196, 59] width 54 height 24
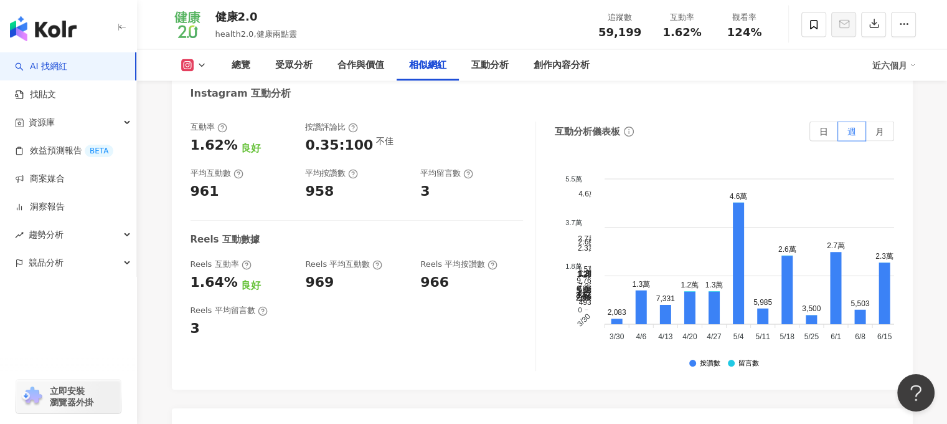
scroll to position [2439, 0]
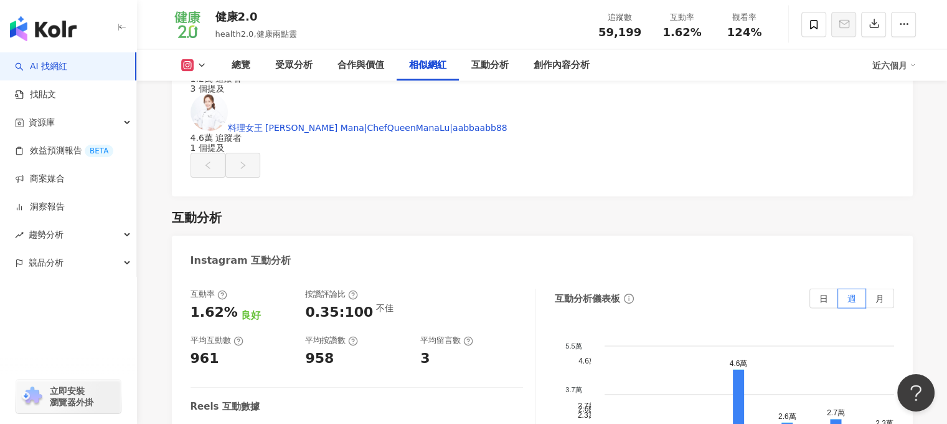
click at [205, 64] on icon at bounding box center [202, 65] width 10 height 10
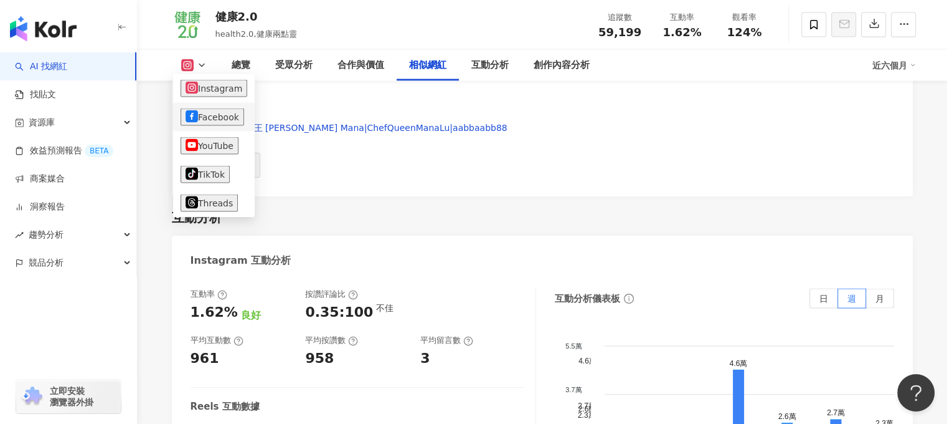
click at [199, 124] on button "Facebook" at bounding box center [213, 116] width 64 height 17
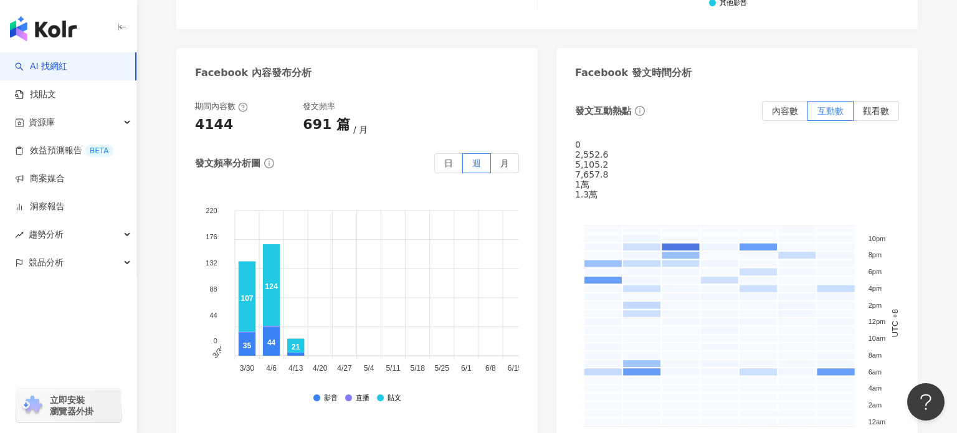
scroll to position [3956, 0]
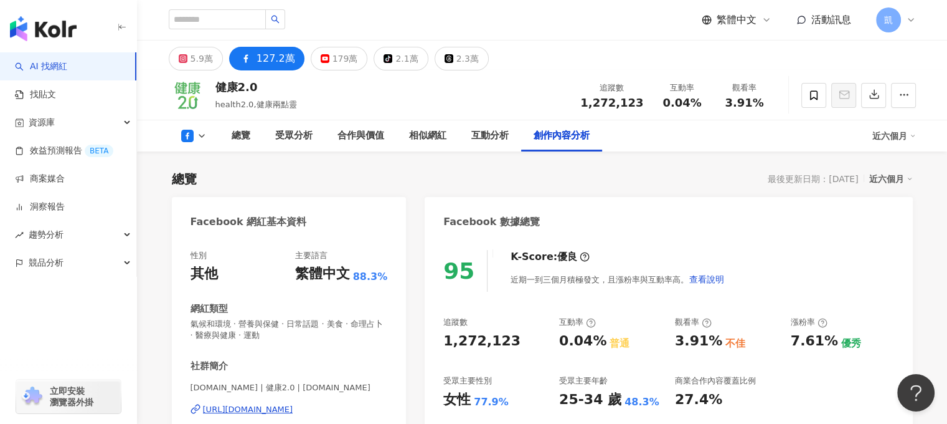
click at [267, 58] on div "127.2萬" at bounding box center [276, 58] width 39 height 17
click at [897, 135] on div "近六個月" at bounding box center [895, 136] width 44 height 20
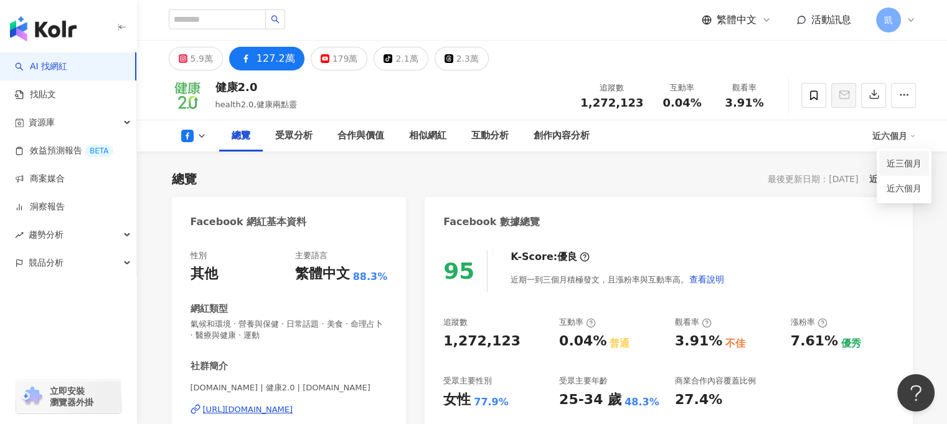
click at [894, 162] on link "近三個月" at bounding box center [904, 163] width 35 height 14
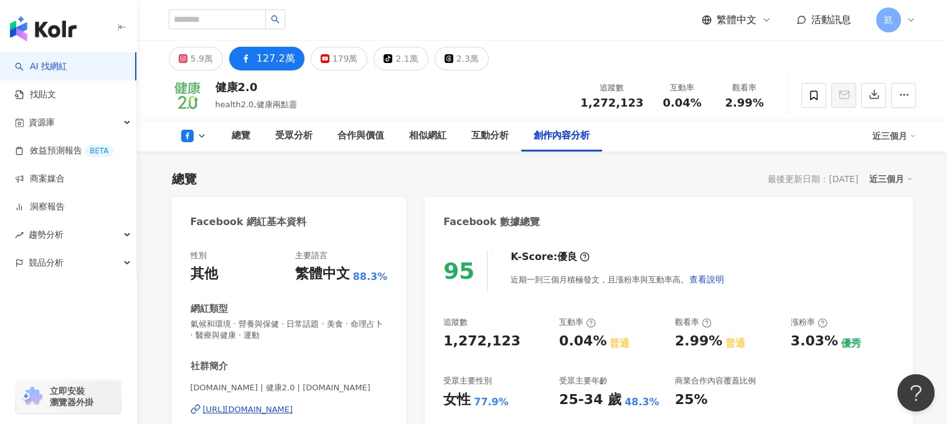
click at [902, 135] on div "近三個月" at bounding box center [895, 136] width 44 height 20
click at [895, 191] on link "近六個月" at bounding box center [904, 188] width 35 height 14
click at [334, 57] on div "179萬" at bounding box center [346, 58] width 26 height 17
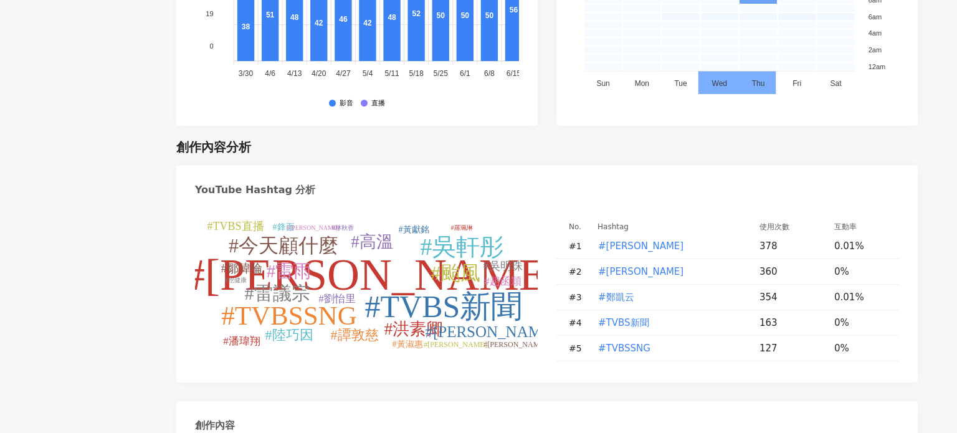
scroll to position [2763, 0]
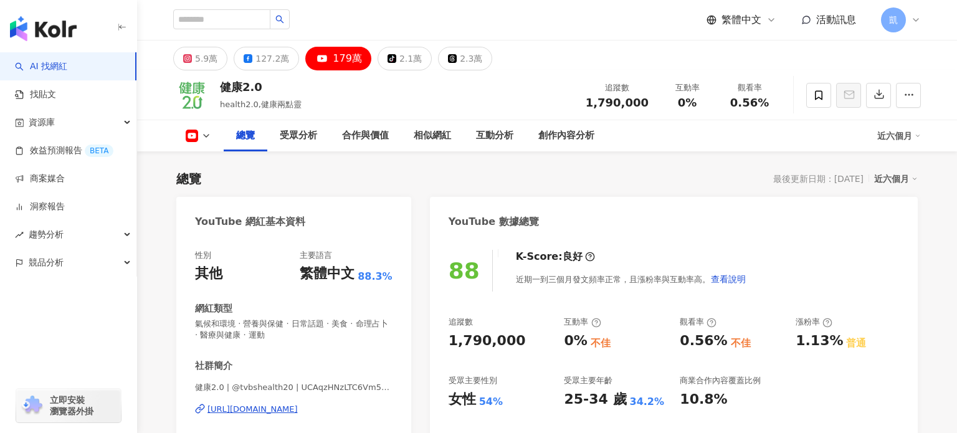
click at [892, 136] on div "近六個月" at bounding box center [899, 136] width 44 height 20
click at [897, 169] on link "近三個月" at bounding box center [904, 163] width 35 height 14
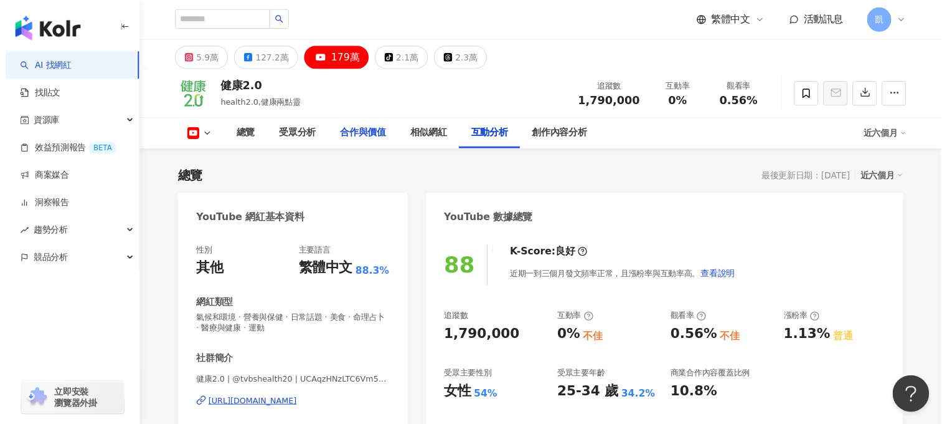
scroll to position [2763, 0]
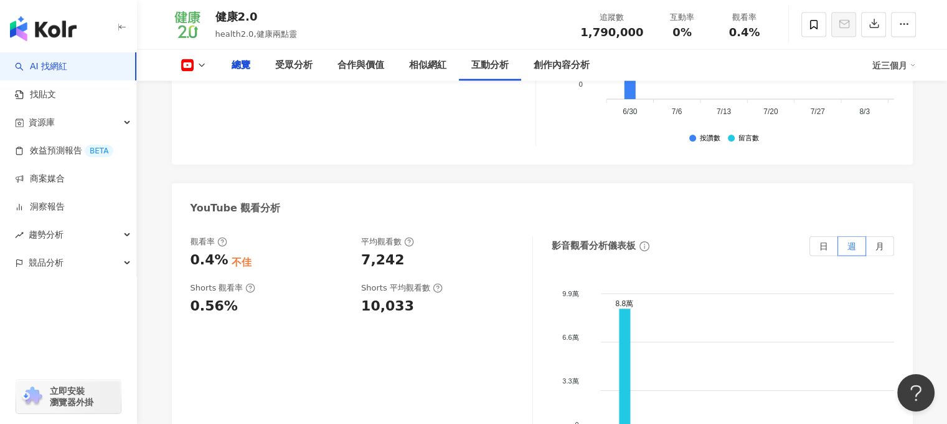
scroll to position [52, 0]
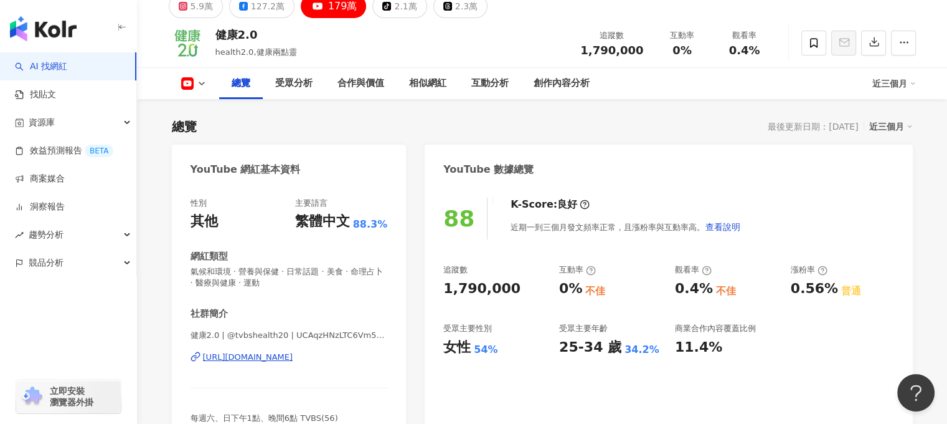
click at [244, 83] on div "總覽" at bounding box center [241, 83] width 19 height 15
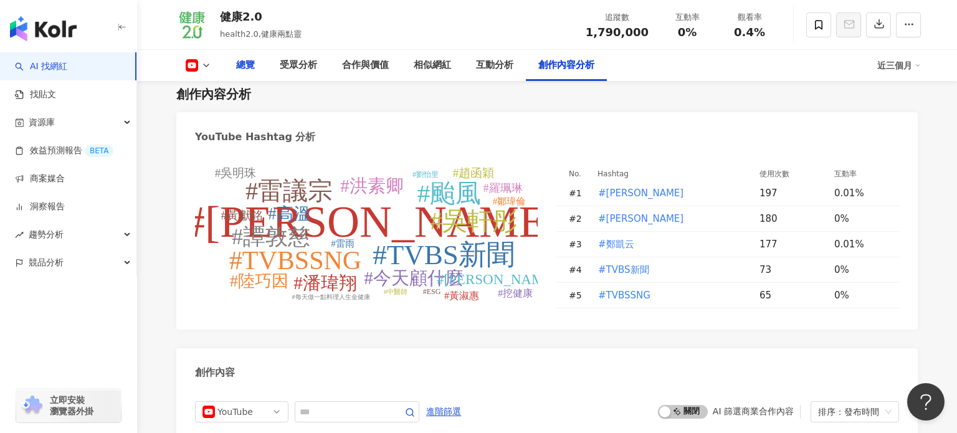
scroll to position [3378, 0]
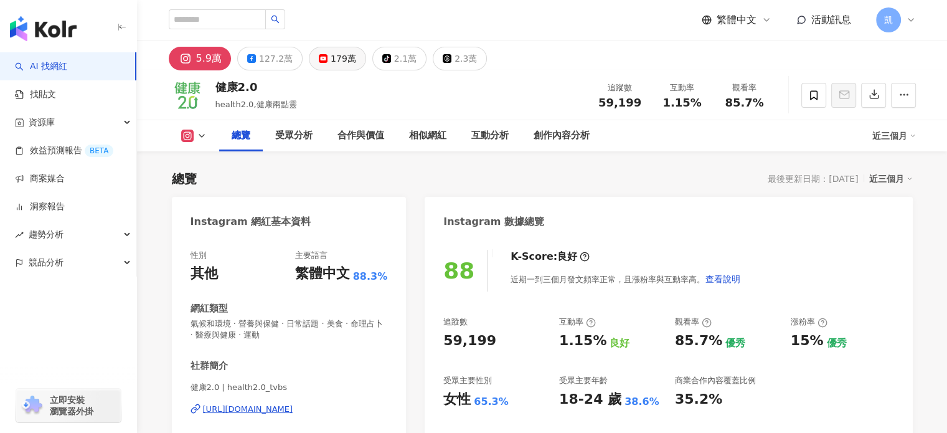
click at [339, 59] on div "179萬" at bounding box center [344, 58] width 26 height 17
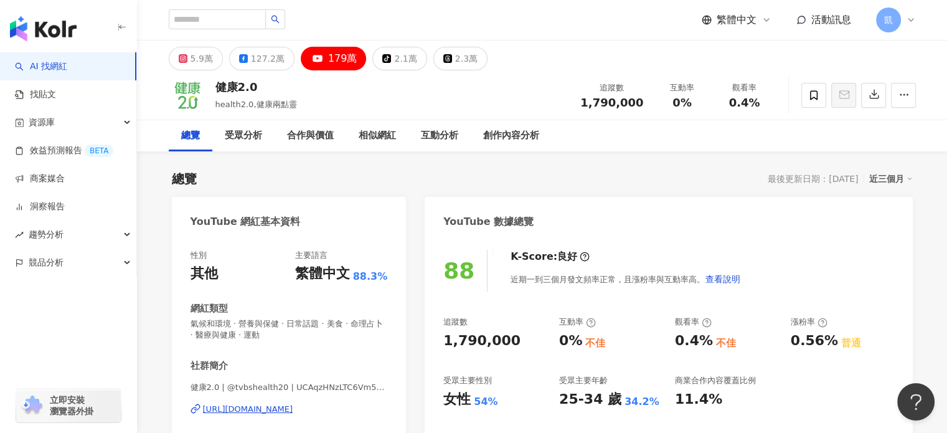
click at [658, 172] on div "總覽 最後更新日期：2025/9/18 近三個月" at bounding box center [542, 178] width 741 height 17
click at [892, 174] on div "近三個月" at bounding box center [891, 179] width 44 height 16
click at [892, 229] on link "近六個月" at bounding box center [896, 229] width 35 height 10
click at [187, 139] on div "總覽" at bounding box center [190, 135] width 19 height 15
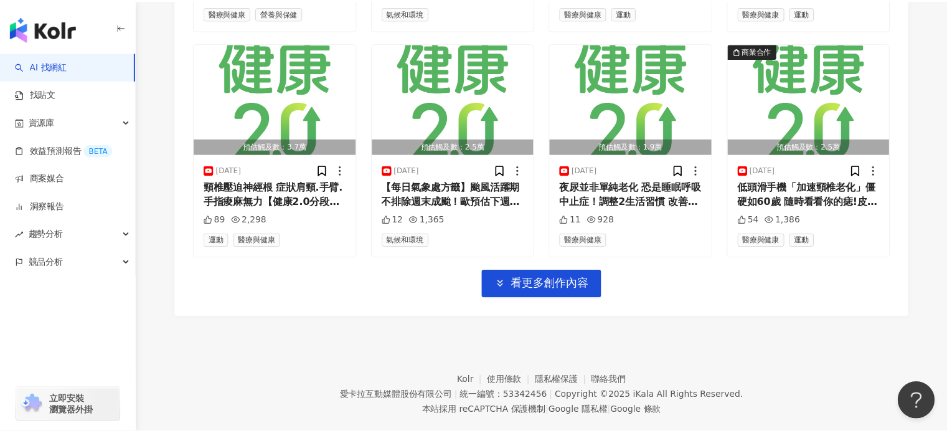
scroll to position [4007, 0]
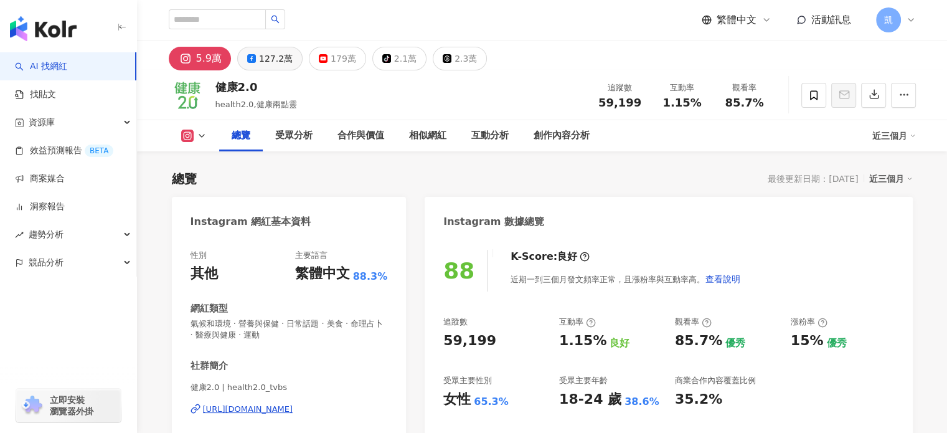
click at [273, 60] on div "127.2萬" at bounding box center [276, 58] width 34 height 17
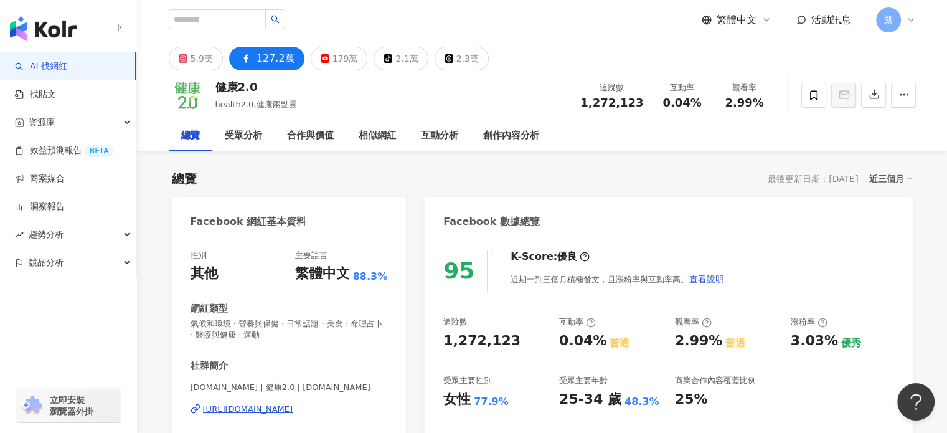
click at [898, 170] on div "總覽 最後更新日期：2025/9/18 近三個月" at bounding box center [542, 178] width 741 height 17
click at [898, 180] on div "近三個月" at bounding box center [891, 179] width 44 height 16
click at [892, 225] on link "近六個月" at bounding box center [896, 229] width 35 height 14
click at [183, 133] on div "總覽" at bounding box center [190, 135] width 19 height 15
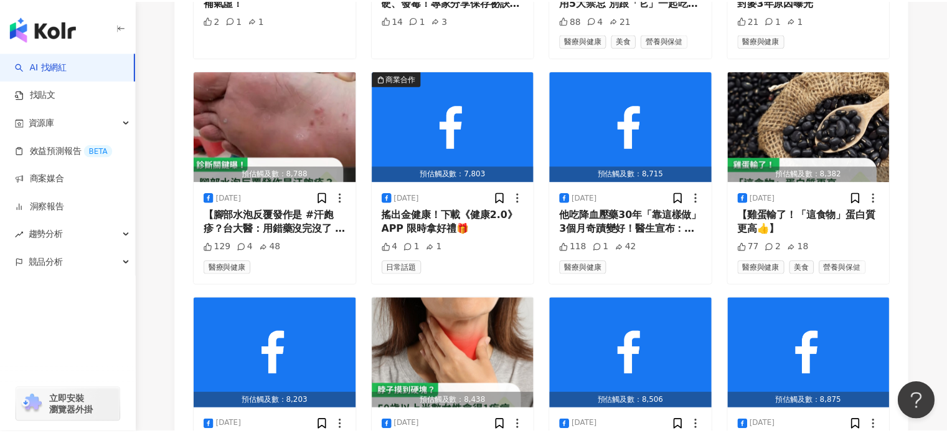
scroll to position [3956, 0]
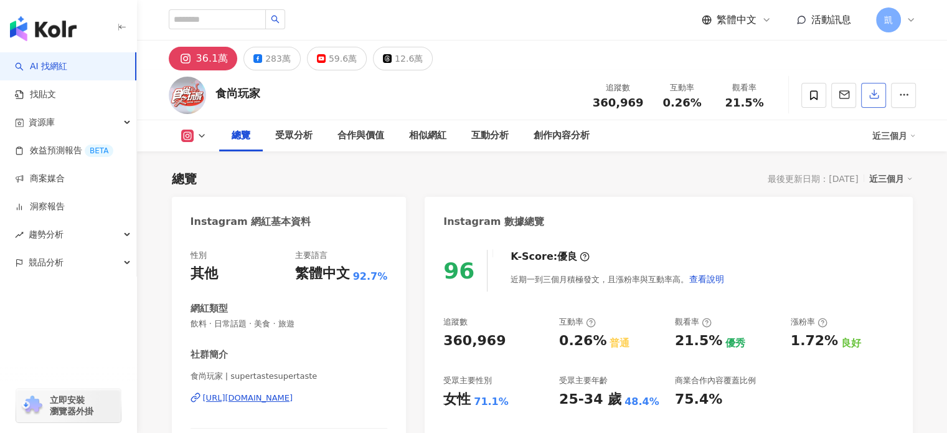
click at [874, 96] on icon "button" at bounding box center [874, 94] width 9 height 9
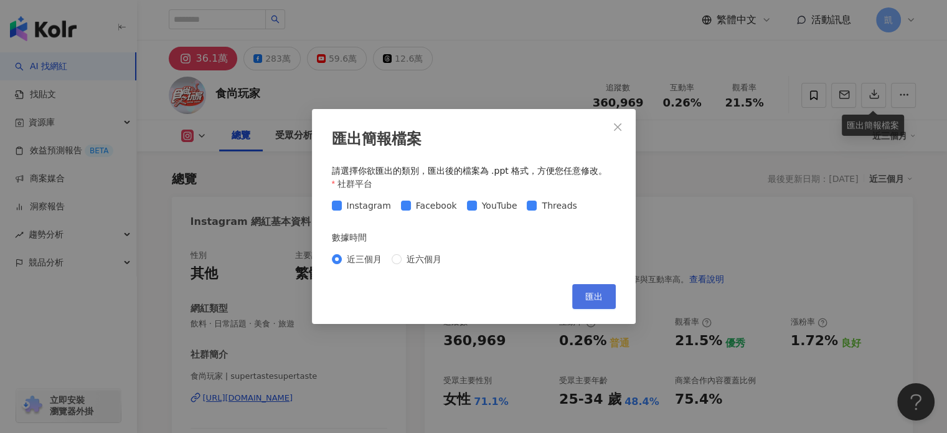
click at [595, 296] on span "匯出" at bounding box center [593, 296] width 17 height 10
click at [402, 258] on span "近六個月" at bounding box center [424, 259] width 45 height 14
click at [591, 293] on span "匯出" at bounding box center [593, 296] width 17 height 10
click at [616, 130] on icon "close" at bounding box center [618, 127] width 10 height 10
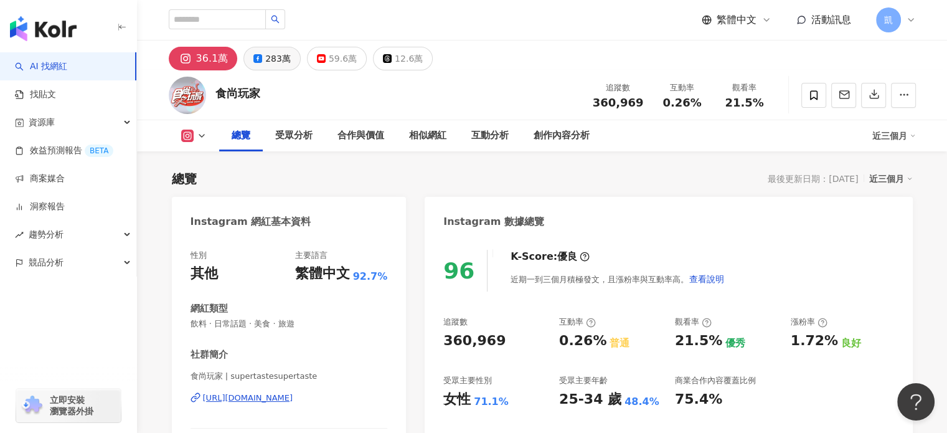
click at [265, 63] on div "283萬" at bounding box center [278, 58] width 26 height 17
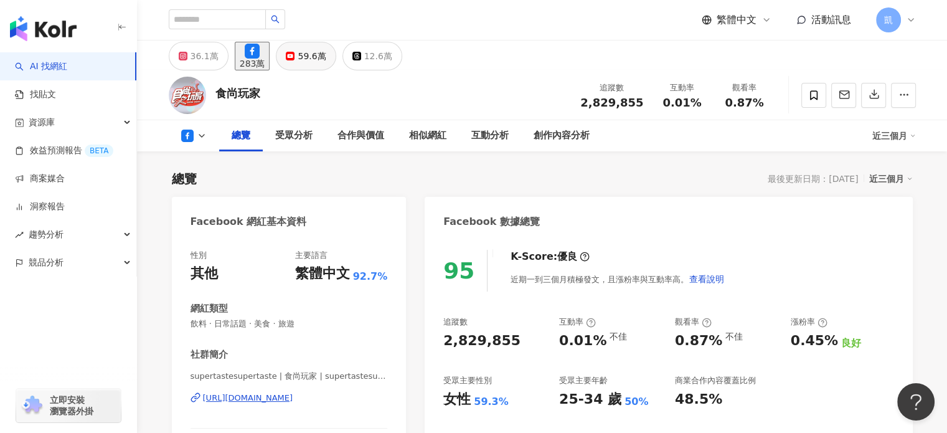
click at [326, 55] on div "59.6萬" at bounding box center [312, 55] width 28 height 17
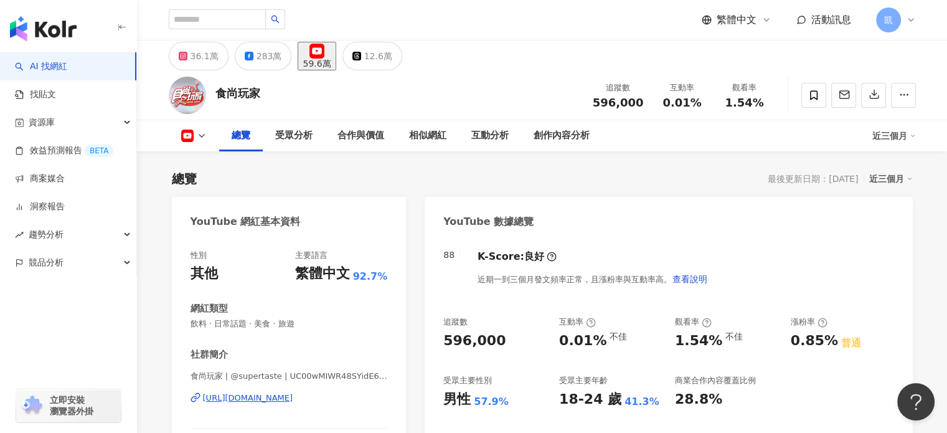
click at [904, 136] on div "近三個月" at bounding box center [895, 136] width 44 height 20
click at [894, 189] on link "近六個月" at bounding box center [899, 188] width 35 height 10
click at [267, 57] on div "283萬" at bounding box center [270, 55] width 26 height 17
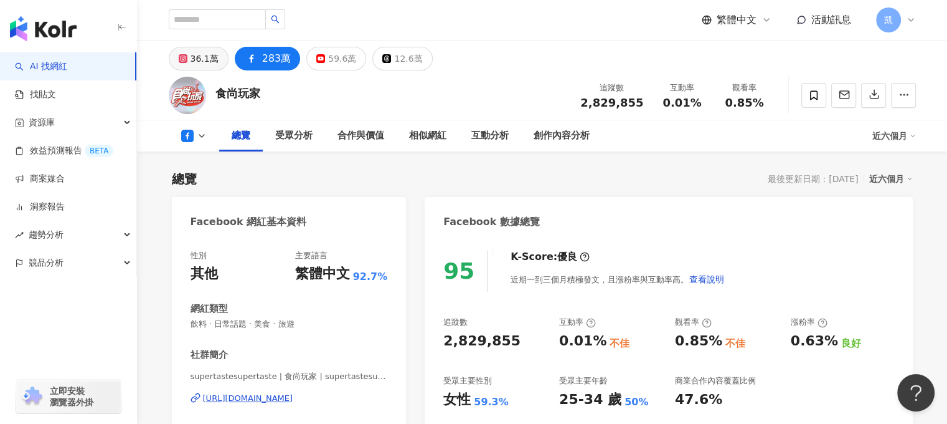
click at [214, 53] on div "36.1萬" at bounding box center [205, 58] width 28 height 17
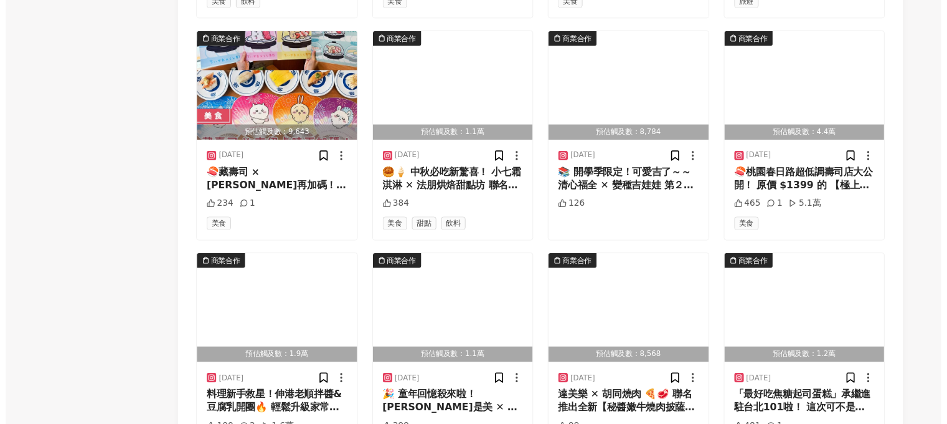
scroll to position [4449, 0]
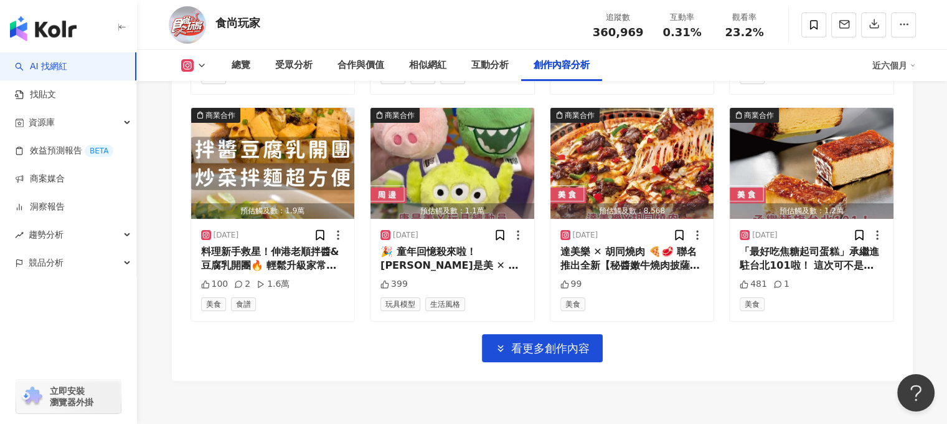
drag, startPoint x: 874, startPoint y: 331, endPoint x: 399, endPoint y: 390, distance: 478.9
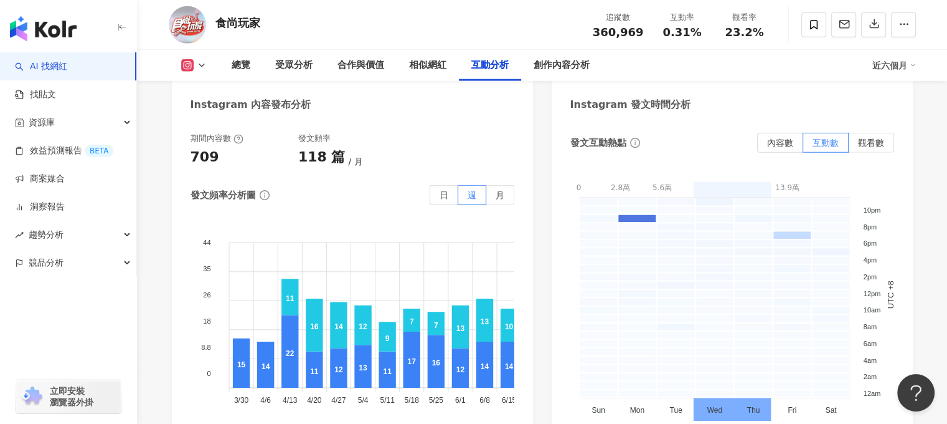
scroll to position [2643, 0]
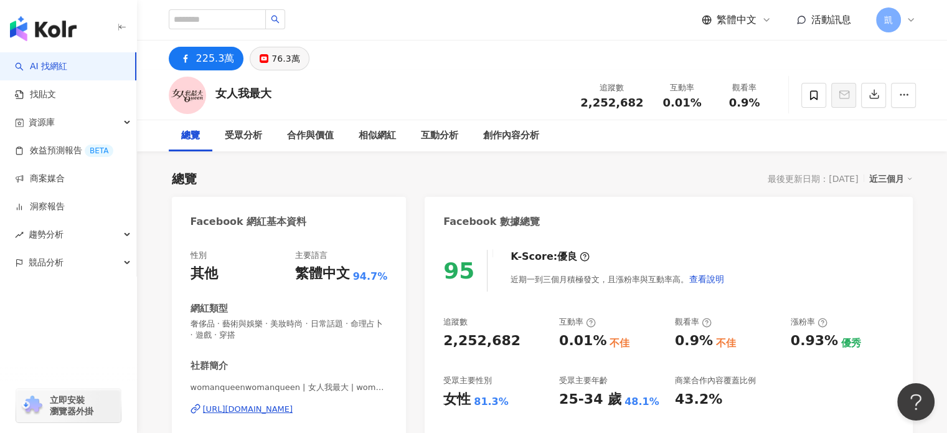
click at [285, 54] on div "76.3萬" at bounding box center [286, 58] width 28 height 17
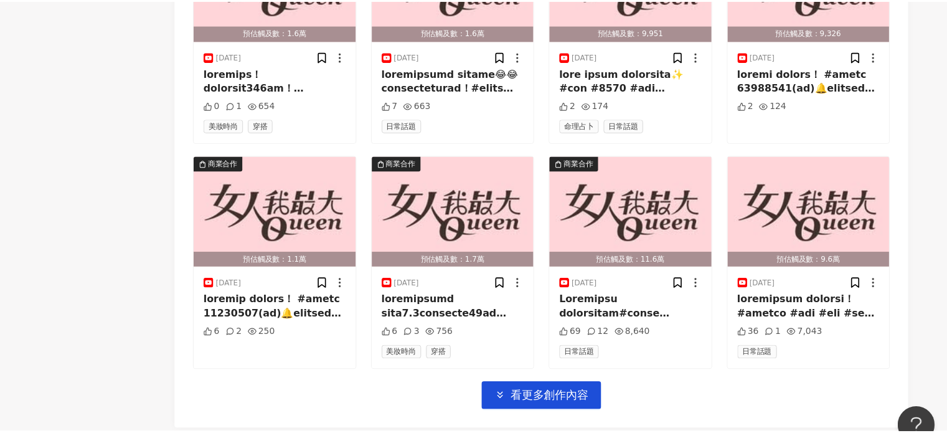
scroll to position [4016, 0]
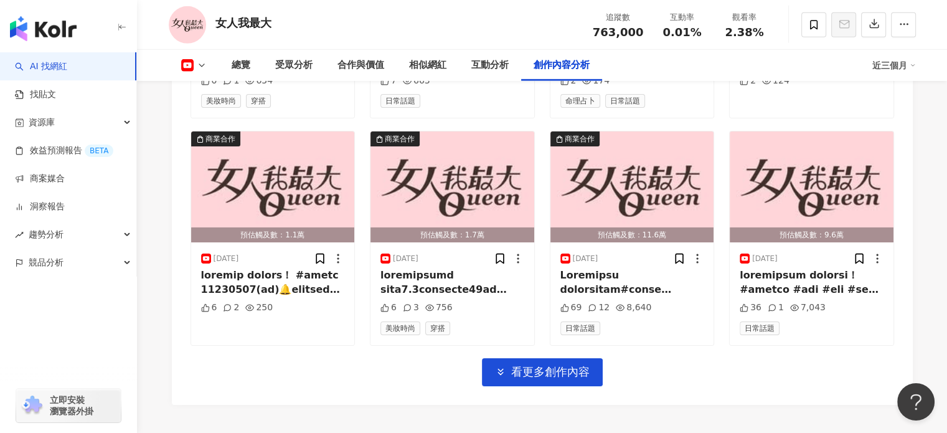
click at [911, 63] on icon at bounding box center [913, 65] width 6 height 6
click at [891, 121] on link "近六個月" at bounding box center [899, 118] width 35 height 10
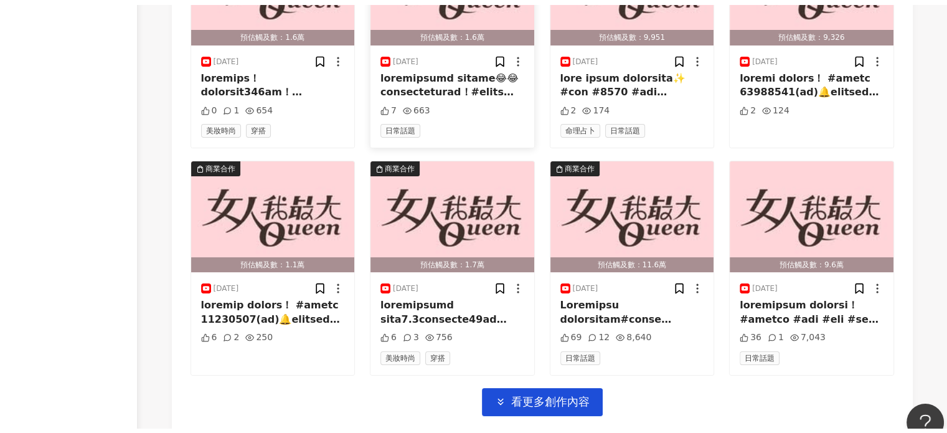
scroll to position [4016, 0]
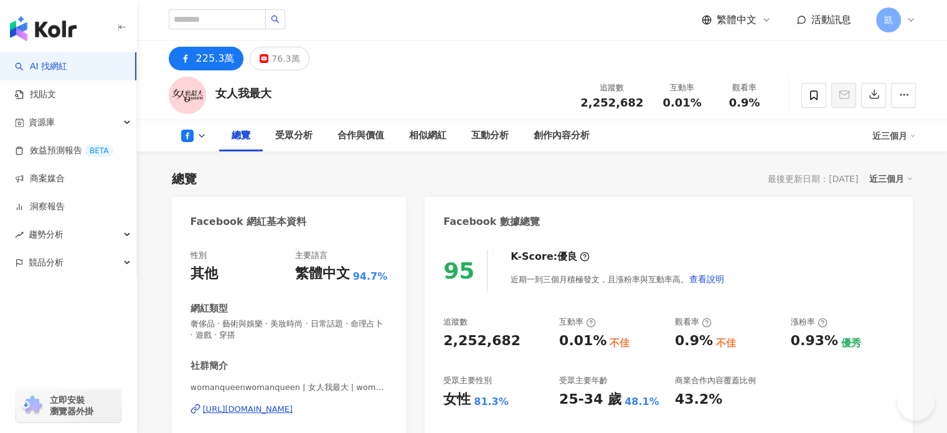
click at [902, 133] on div "近三個月" at bounding box center [895, 136] width 44 height 20
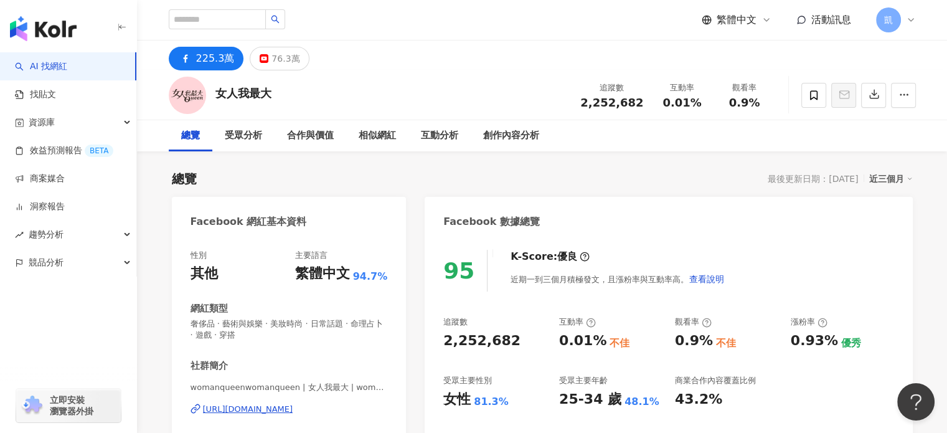
click at [887, 178] on div "近三個月" at bounding box center [891, 179] width 44 height 16
click at [887, 225] on link "近六個月" at bounding box center [896, 229] width 35 height 14
click at [286, 58] on div "76.3萬" at bounding box center [286, 58] width 28 height 17
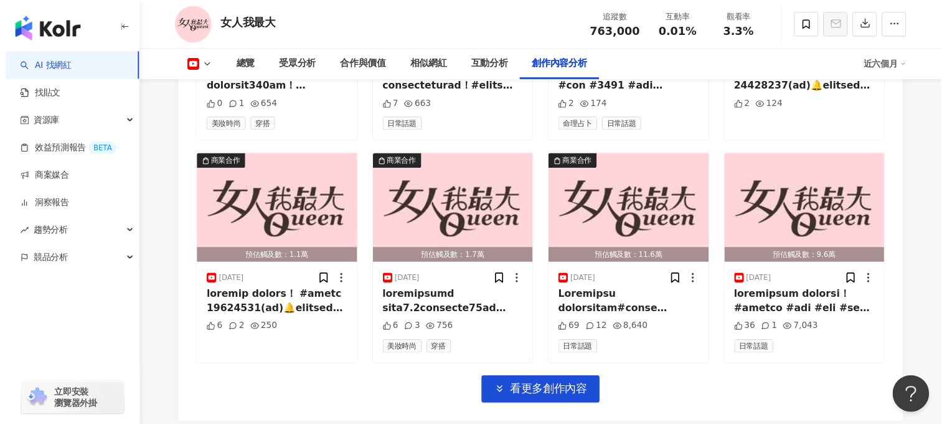
scroll to position [3685, 0]
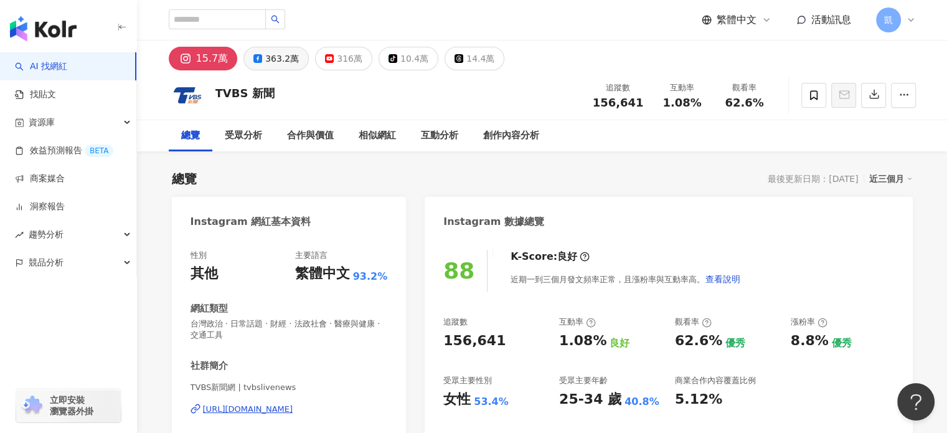
click at [265, 55] on div "363.2萬" at bounding box center [282, 58] width 34 height 17
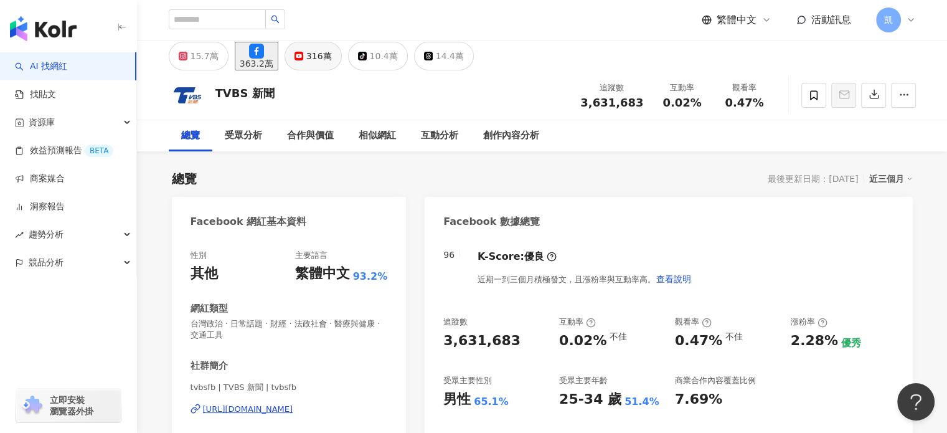
click at [332, 54] on div "316萬" at bounding box center [319, 55] width 26 height 17
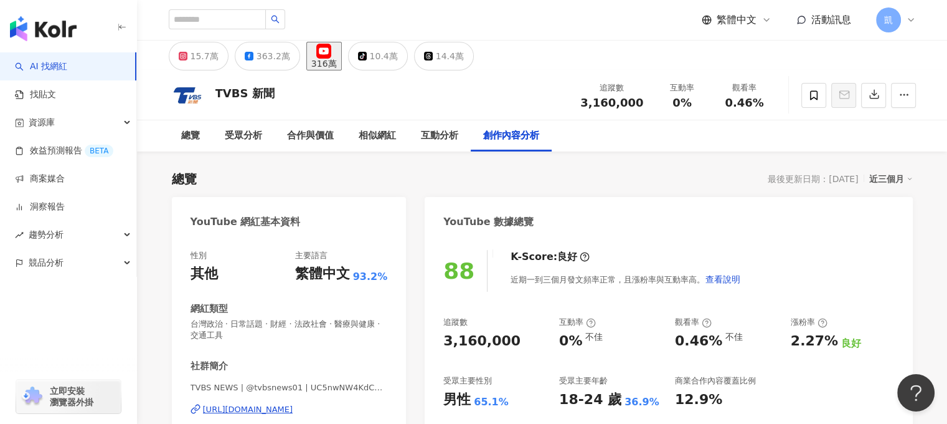
click at [906, 174] on div "近三個月" at bounding box center [891, 179] width 44 height 16
click at [894, 230] on link "近六個月" at bounding box center [901, 229] width 35 height 10
click at [255, 54] on button "363.2萬" at bounding box center [267, 56] width 65 height 29
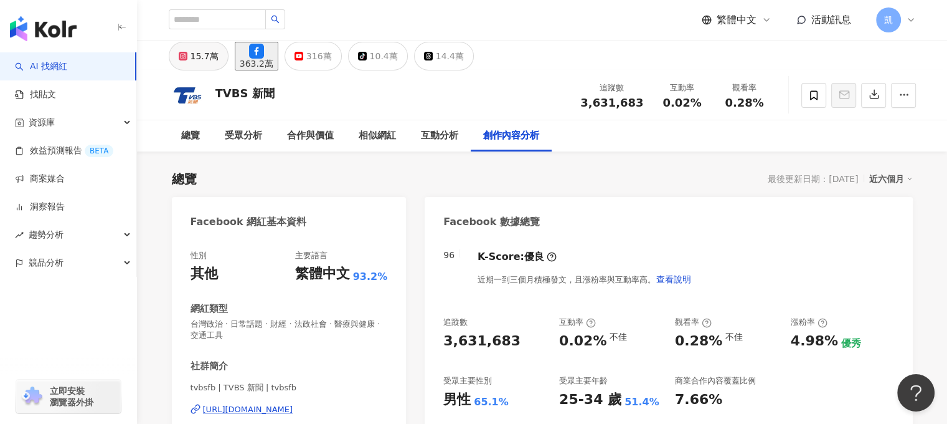
click at [192, 59] on button "15.7萬" at bounding box center [199, 56] width 60 height 29
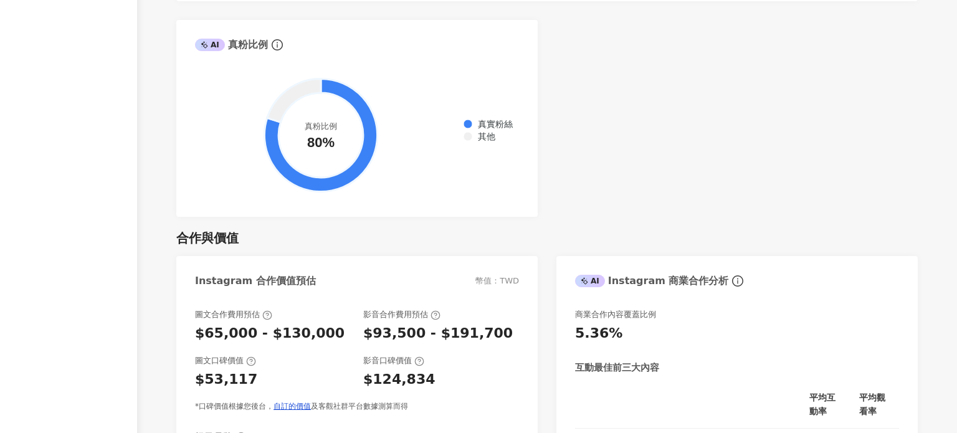
scroll to position [1228, 0]
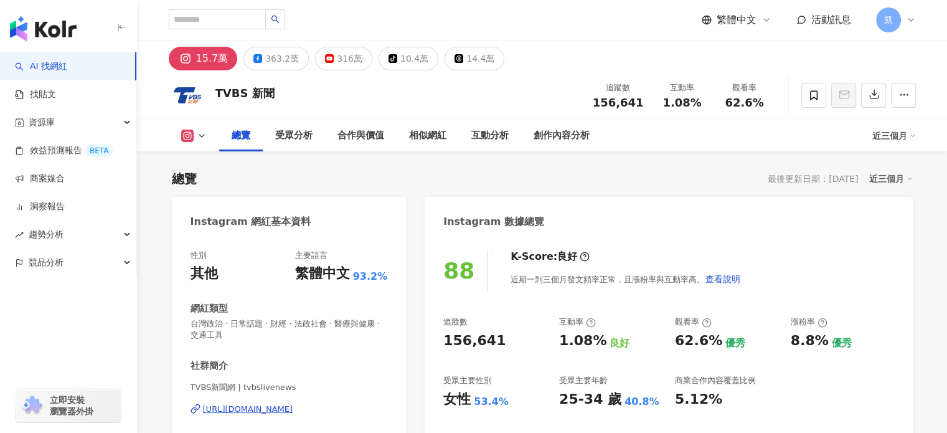
click at [904, 181] on div "近三個月" at bounding box center [891, 179] width 44 height 16
click at [888, 227] on link "近六個月" at bounding box center [896, 229] width 35 height 14
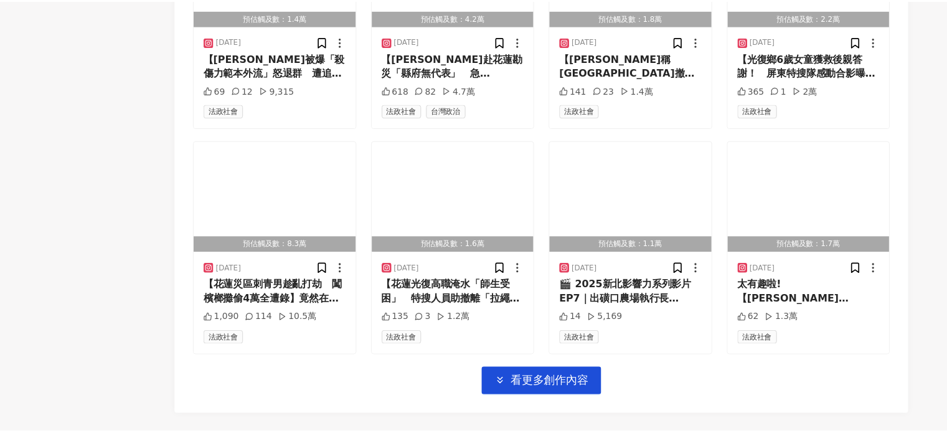
scroll to position [4385, 0]
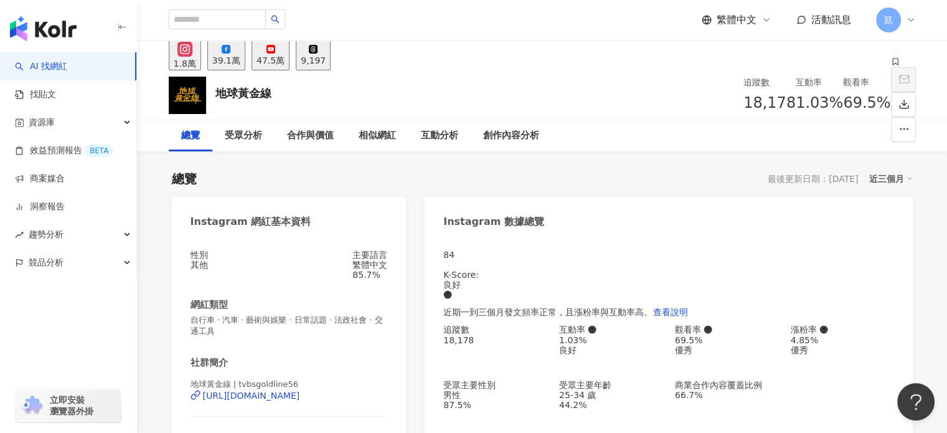
click at [240, 55] on div "39.1萬" at bounding box center [226, 60] width 28 height 10
click at [285, 55] on div "47.5萬" at bounding box center [271, 60] width 28 height 10
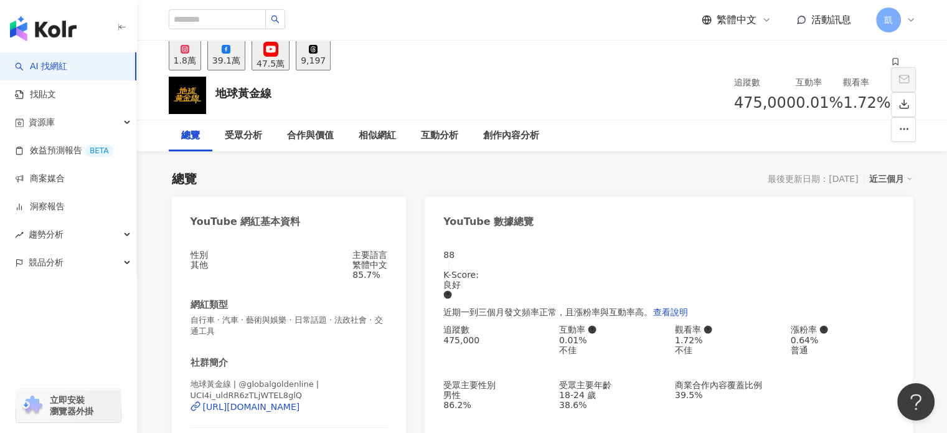
click at [892, 178] on div "近三個月" at bounding box center [891, 179] width 44 height 16
click at [889, 234] on link "近六個月" at bounding box center [896, 229] width 35 height 10
click at [240, 59] on div "39.1萬" at bounding box center [226, 60] width 28 height 10
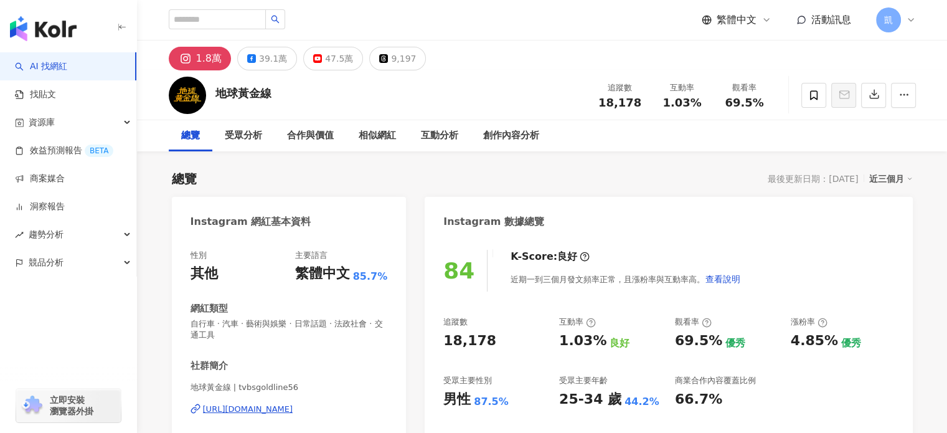
click at [892, 178] on div "近三個月" at bounding box center [891, 179] width 44 height 16
click at [869, 189] on link "近六個月" at bounding box center [869, 189] width 0 height 0
click at [261, 58] on div "39.1萬" at bounding box center [273, 58] width 28 height 17
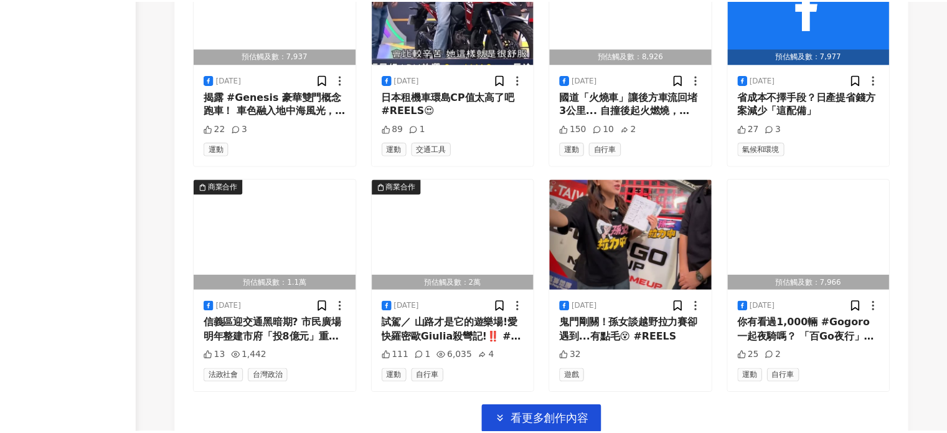
scroll to position [3827, 0]
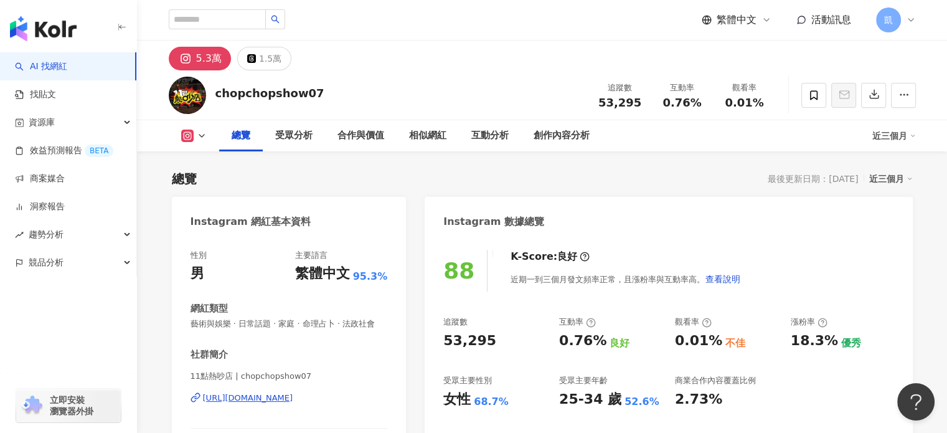
click at [874, 94] on icon "button" at bounding box center [874, 93] width 11 height 11
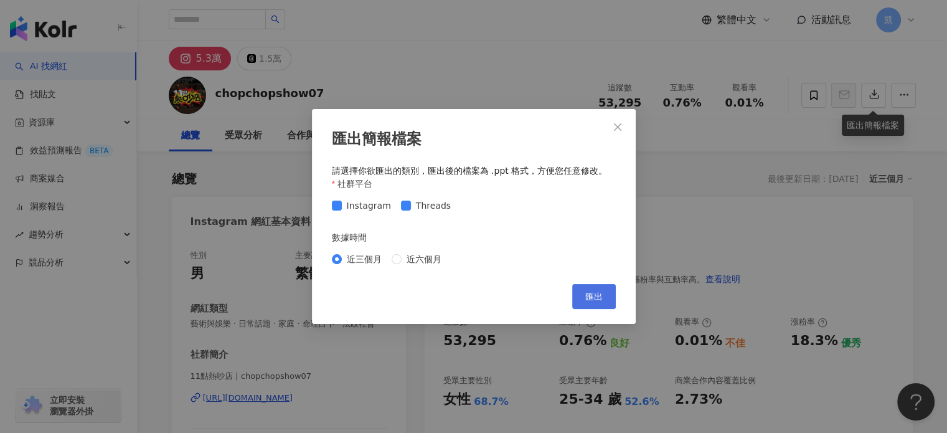
click at [598, 292] on span "匯出" at bounding box center [593, 296] width 17 height 10
drag, startPoint x: 607, startPoint y: 293, endPoint x: 511, endPoint y: 72, distance: 241.6
click at [607, 293] on button "匯出" at bounding box center [594, 296] width 44 height 25
click at [619, 125] on icon "close" at bounding box center [617, 126] width 7 height 7
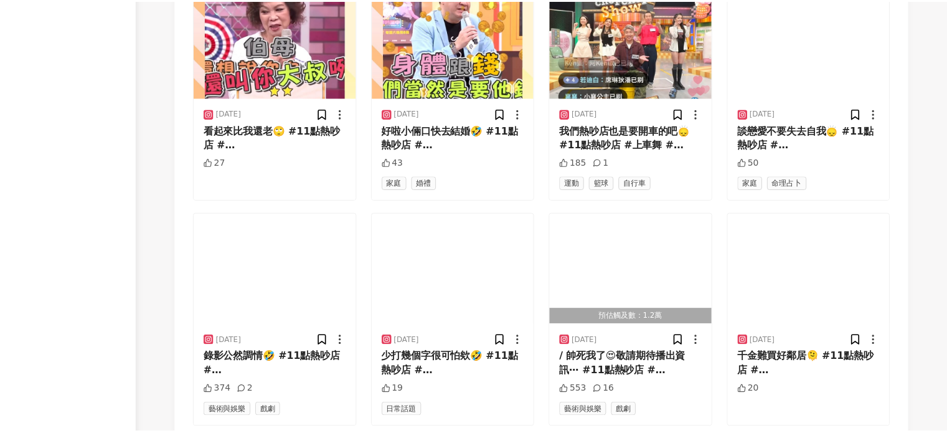
scroll to position [4442, 0]
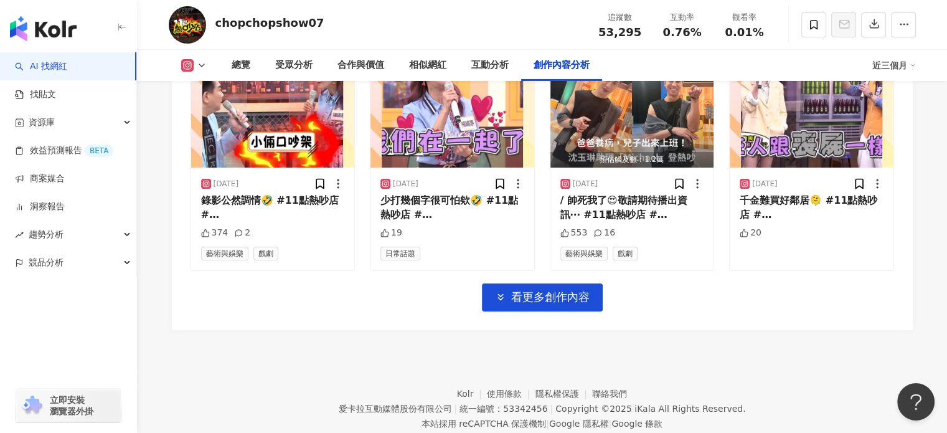
click at [906, 63] on div "近三個月" at bounding box center [895, 65] width 44 height 20
click at [891, 116] on link "近六個月" at bounding box center [899, 118] width 35 height 10
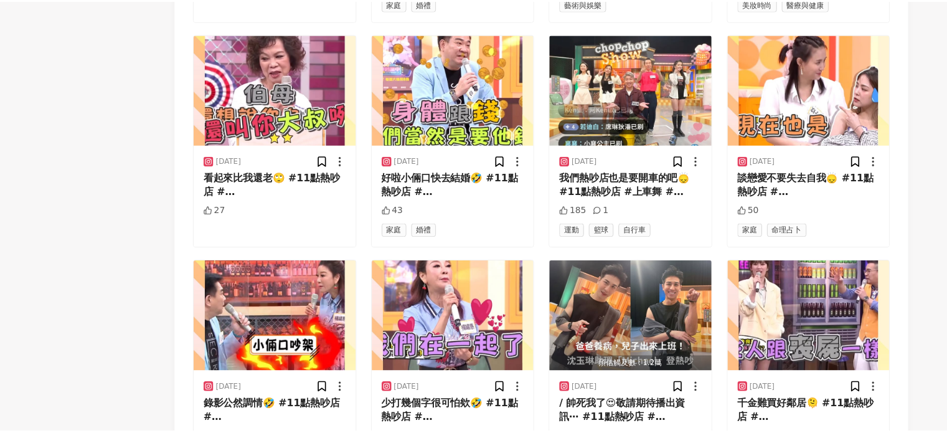
scroll to position [4449, 0]
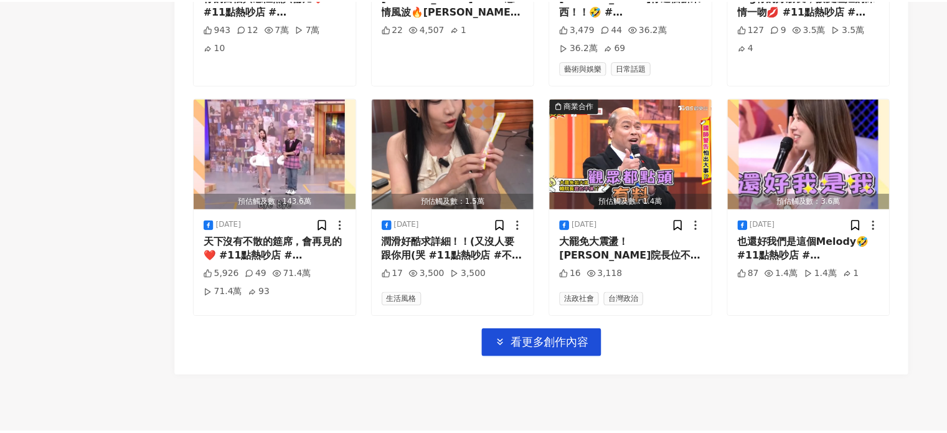
scroll to position [3453, 0]
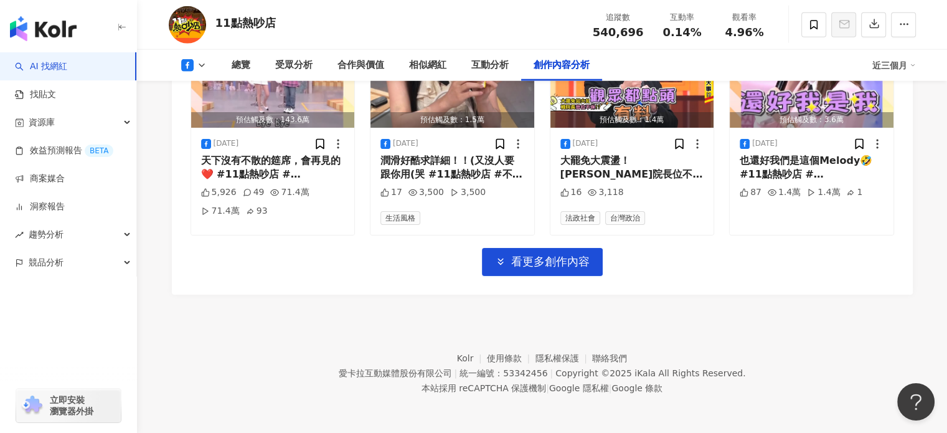
click at [881, 64] on div "近三個月" at bounding box center [895, 65] width 44 height 20
click at [883, 121] on link "近六個月" at bounding box center [899, 126] width 35 height 10
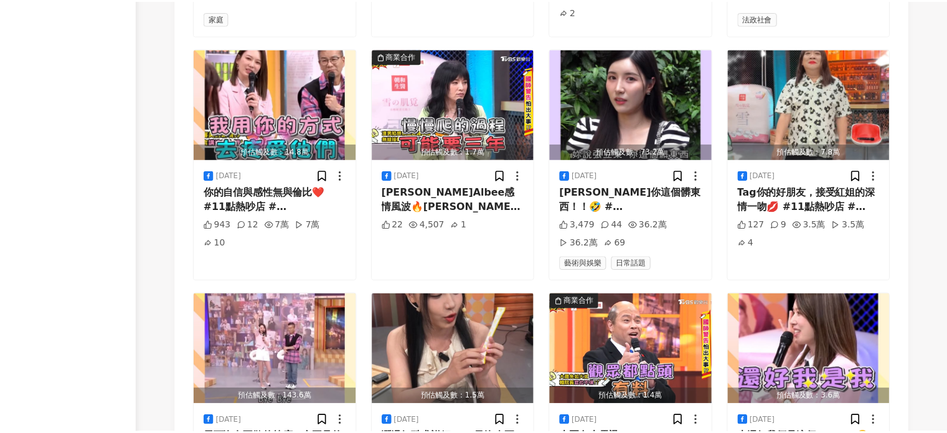
scroll to position [3868, 0]
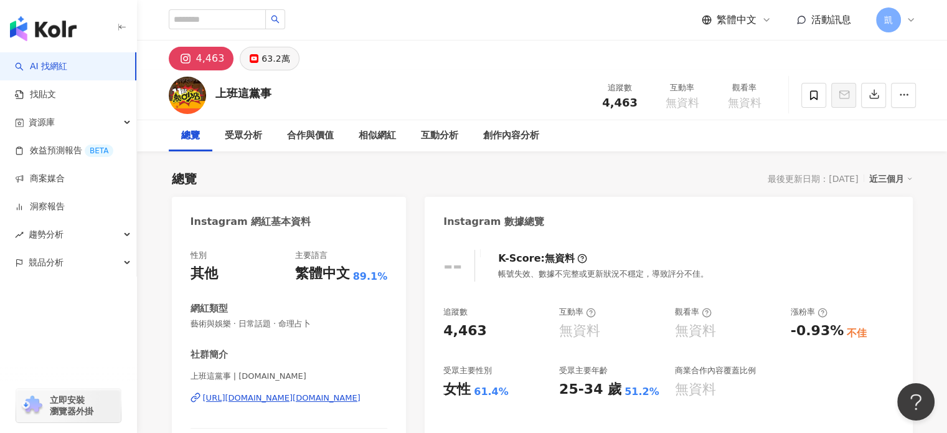
click at [265, 57] on div "63.2萬" at bounding box center [276, 58] width 28 height 17
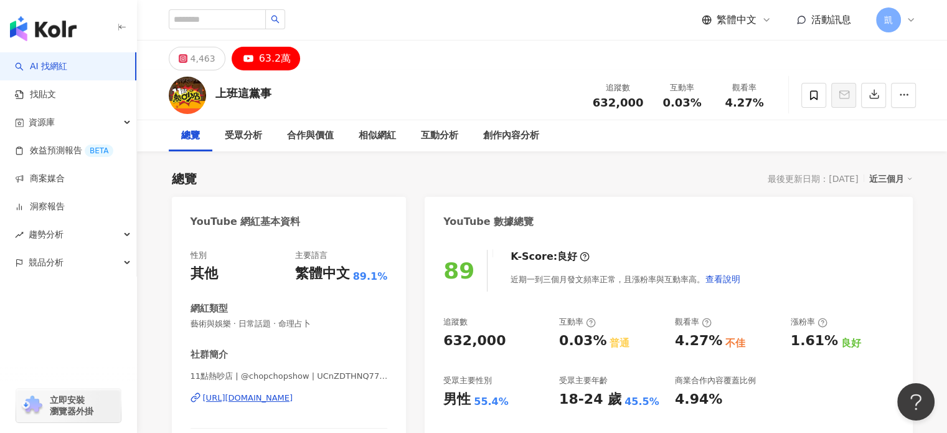
click at [287, 397] on div "[URL][DOMAIN_NAME]" at bounding box center [248, 397] width 90 height 11
click at [876, 87] on button "button" at bounding box center [873, 95] width 25 height 25
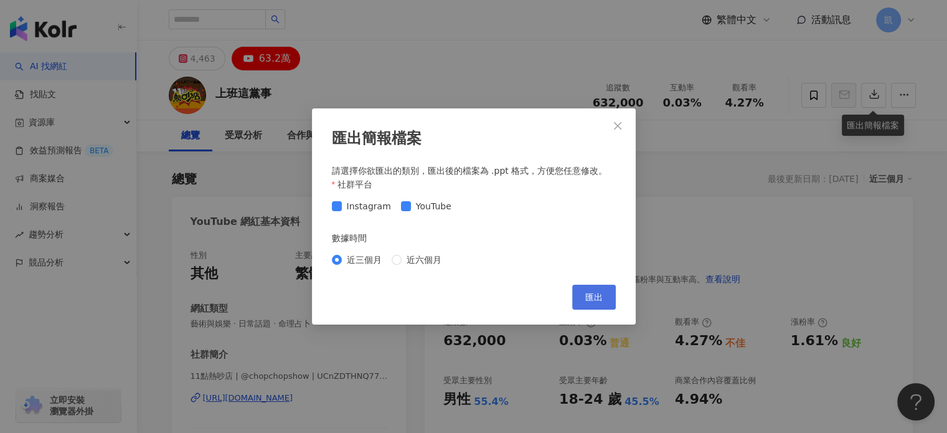
click at [593, 298] on span "匯出" at bounding box center [593, 297] width 17 height 10
click at [409, 262] on span "近六個月" at bounding box center [424, 260] width 45 height 14
click at [592, 298] on span "匯出" at bounding box center [593, 297] width 17 height 10
click at [613, 121] on icon "close" at bounding box center [618, 126] width 10 height 10
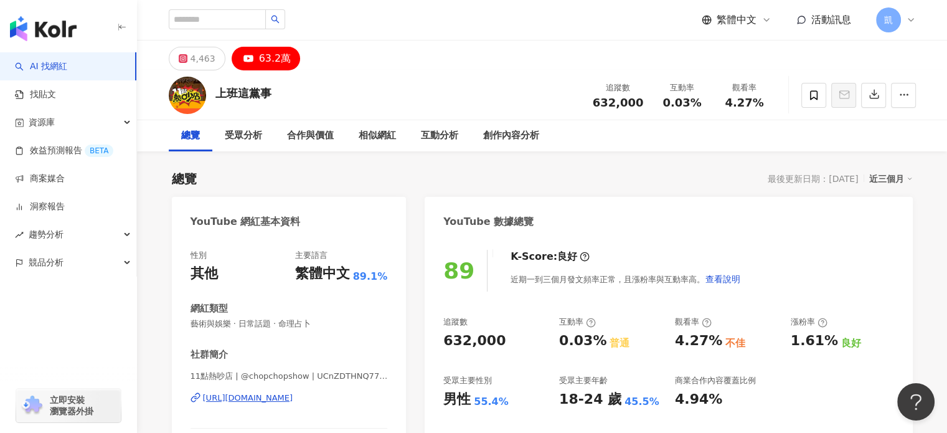
click at [907, 179] on icon at bounding box center [910, 179] width 6 height 6
click at [884, 232] on link "近六個月" at bounding box center [896, 229] width 35 height 10
click at [869, 94] on icon "button" at bounding box center [874, 93] width 11 height 11
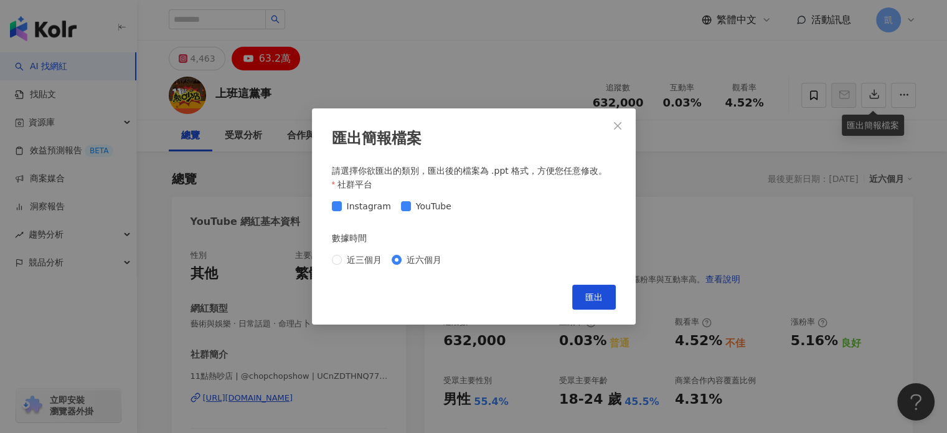
drag, startPoint x: 618, startPoint y: 119, endPoint x: 619, endPoint y: 111, distance: 7.6
click at [618, 120] on button "Close" at bounding box center [617, 125] width 25 height 25
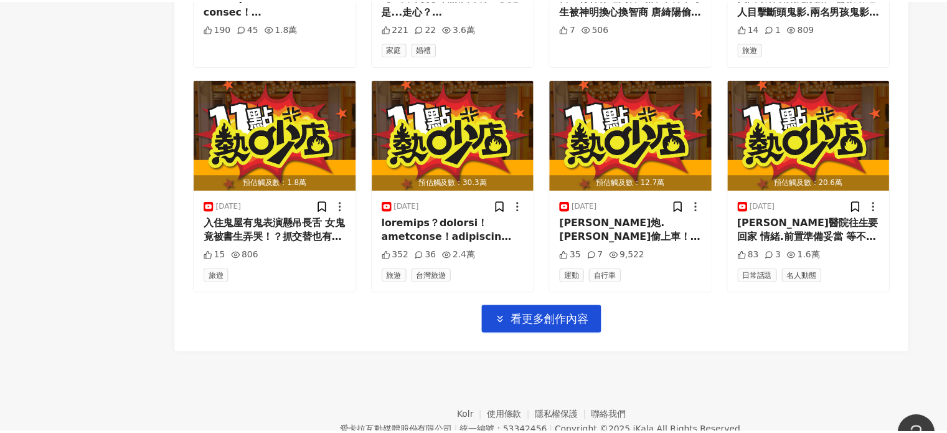
scroll to position [4023, 0]
